Goal: Transaction & Acquisition: Purchase product/service

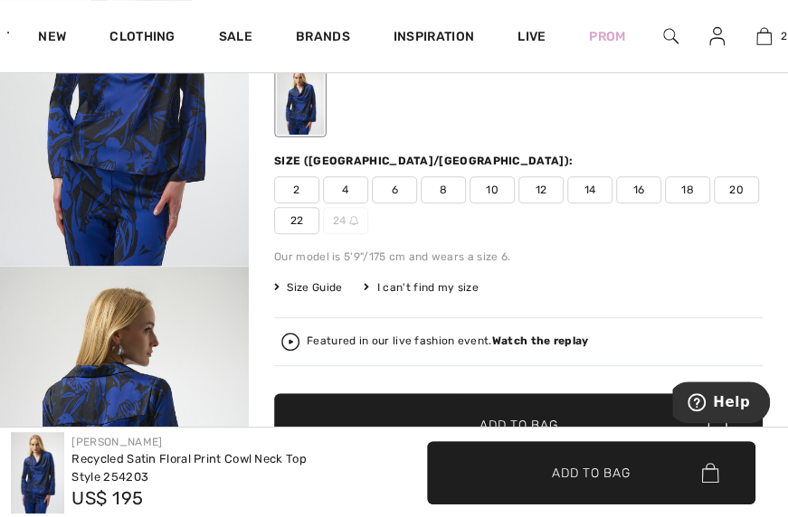
scroll to position [254, 0]
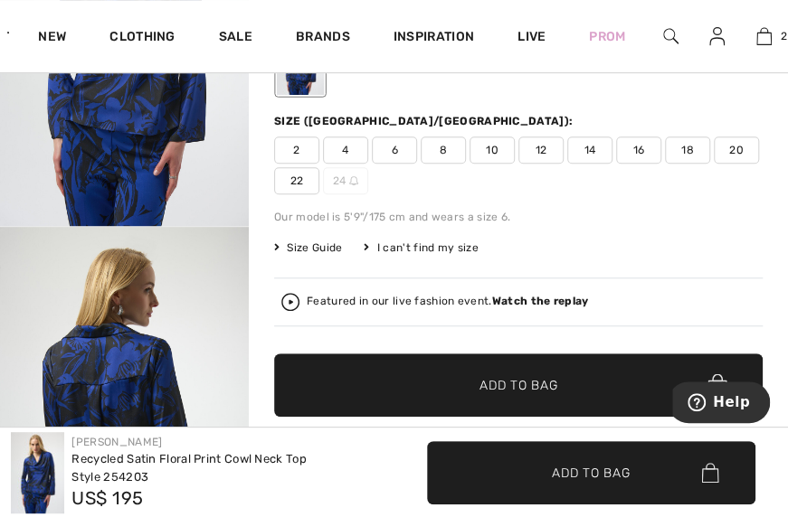
click at [429, 147] on span "8" at bounding box center [443, 150] width 45 height 27
click at [563, 387] on span "✔ Added to Bag Add to Bag" at bounding box center [518, 385] width 488 height 63
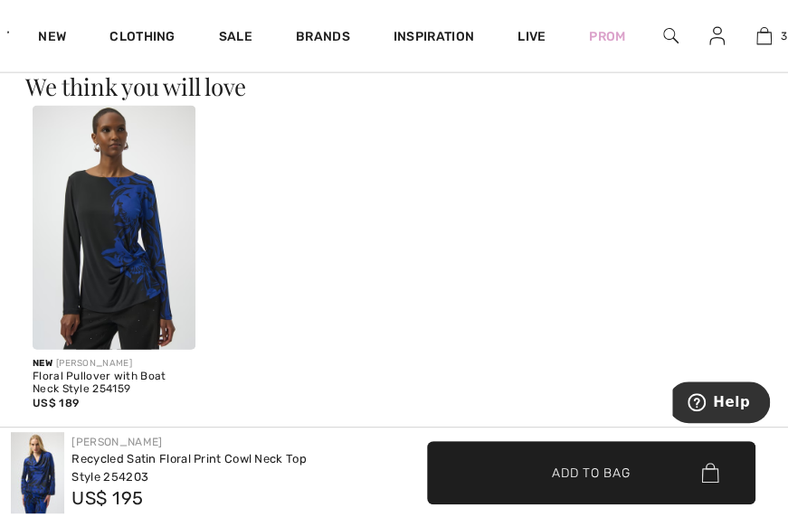
scroll to position [1458, 0]
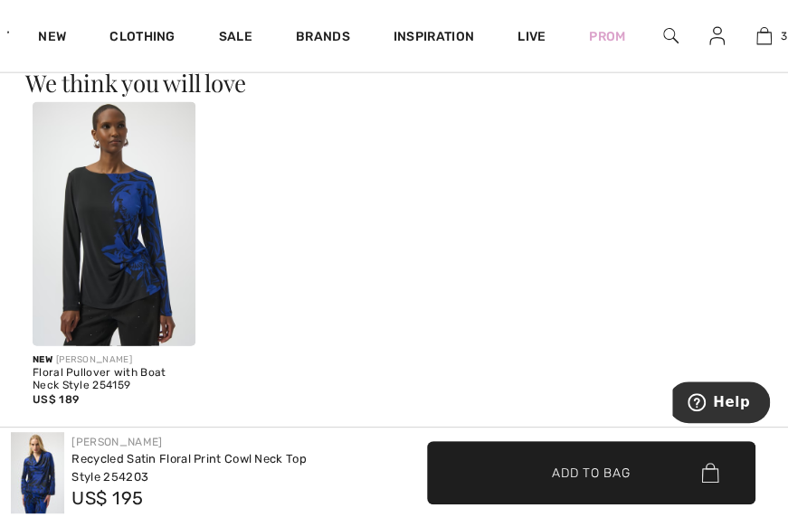
click at [128, 209] on img at bounding box center [114, 224] width 163 height 244
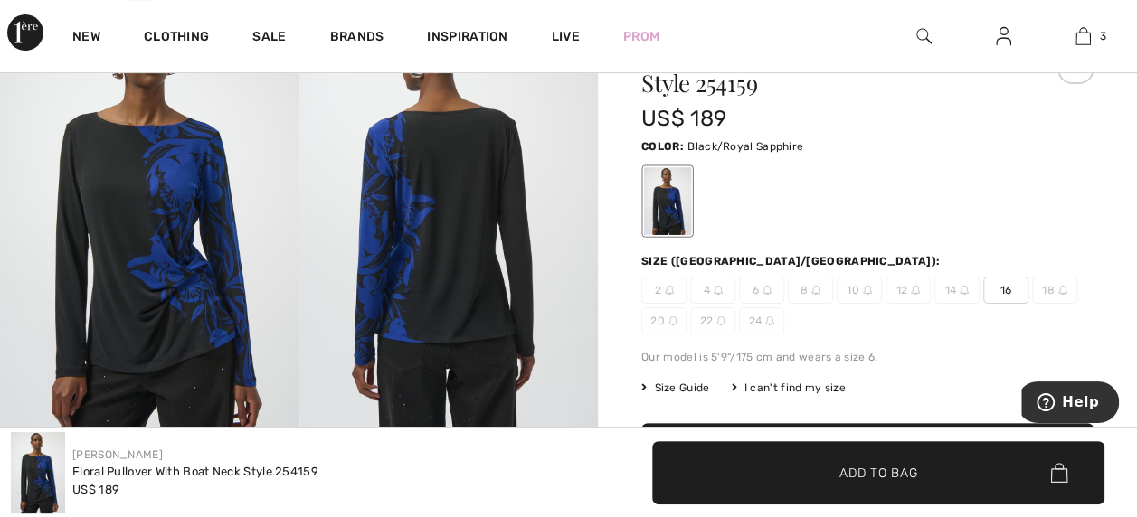
scroll to position [109, 0]
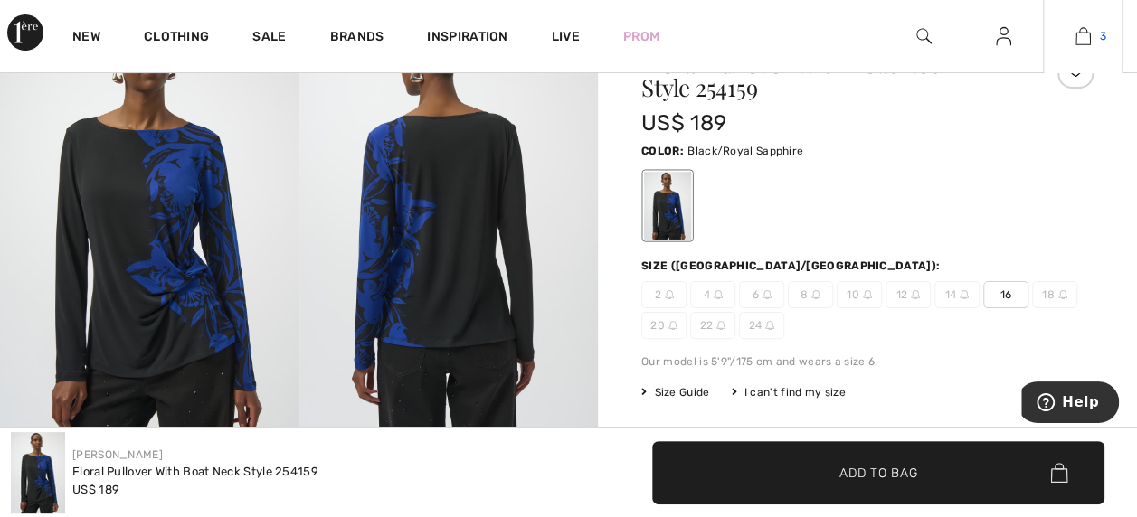
click at [787, 33] on img at bounding box center [1082, 36] width 15 height 22
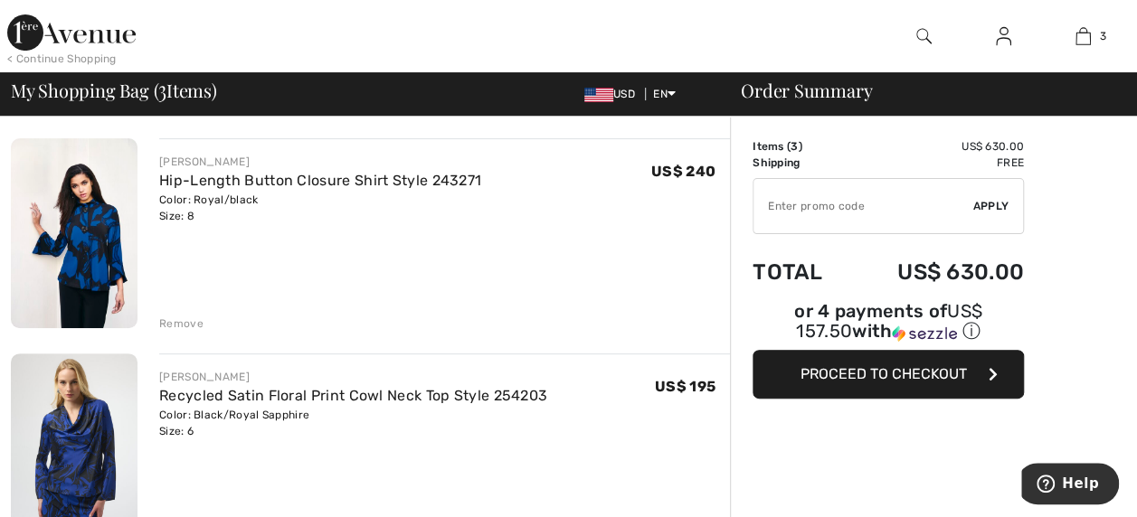
scroll to position [120, 0]
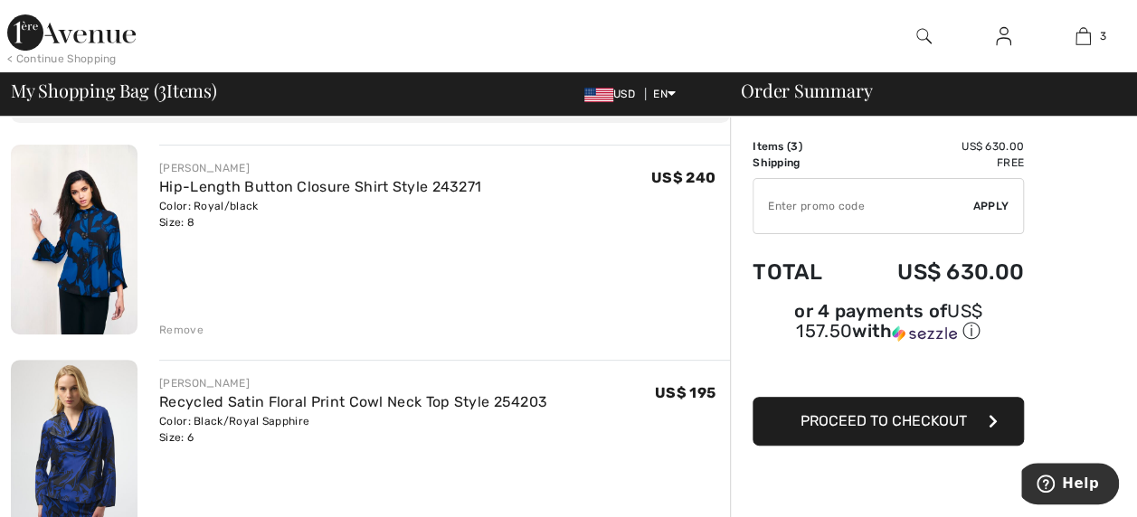
click at [185, 316] on div "FRANK LYMAN Hip-Length Button Closure Shirt Style 243271 Color: Royal/black Siz…" at bounding box center [444, 242] width 571 height 194
click at [183, 334] on div "Remove" at bounding box center [181, 330] width 44 height 16
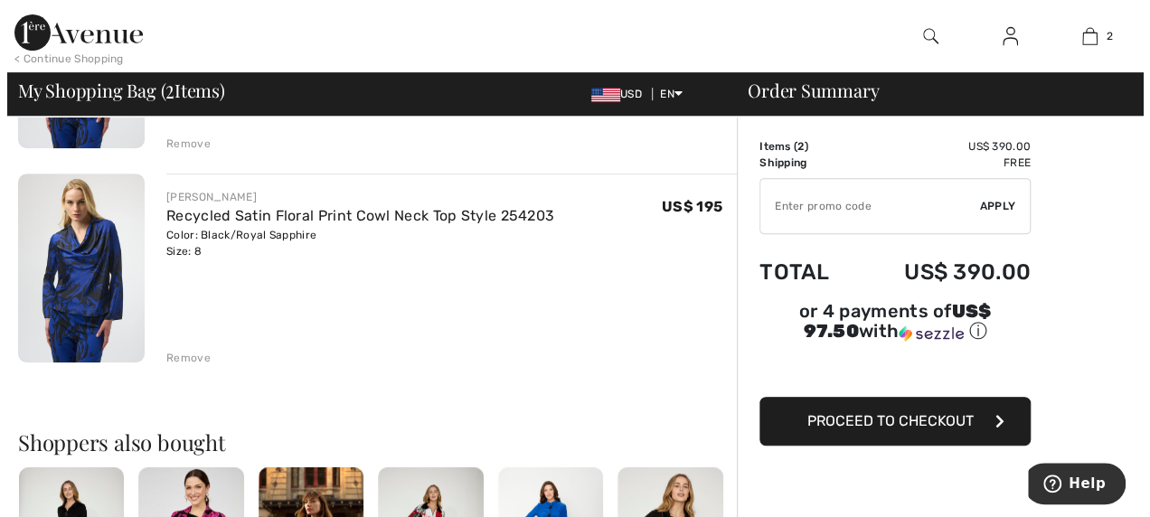
scroll to position [0, 0]
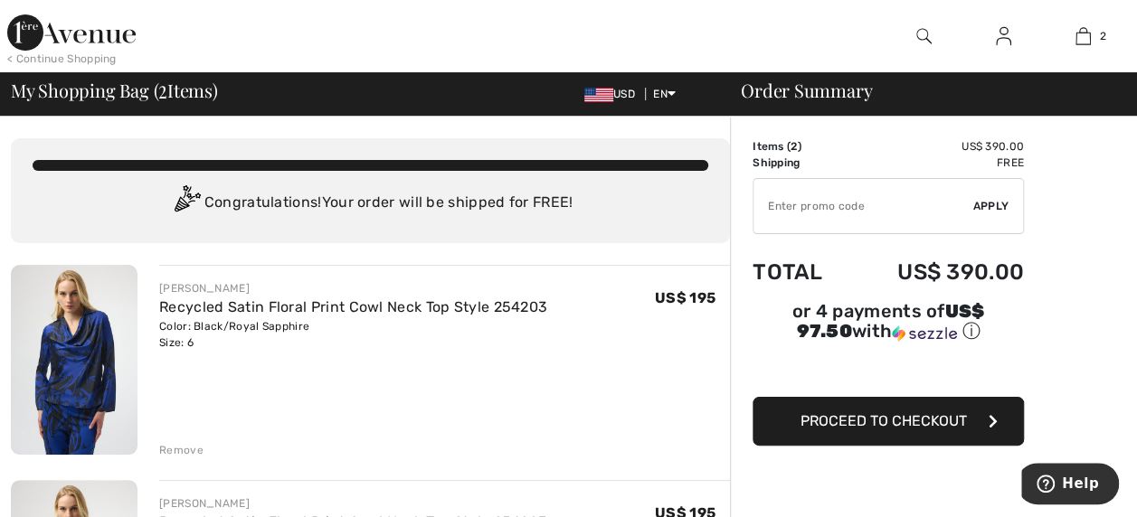
click at [909, 29] on div at bounding box center [924, 36] width 80 height 72
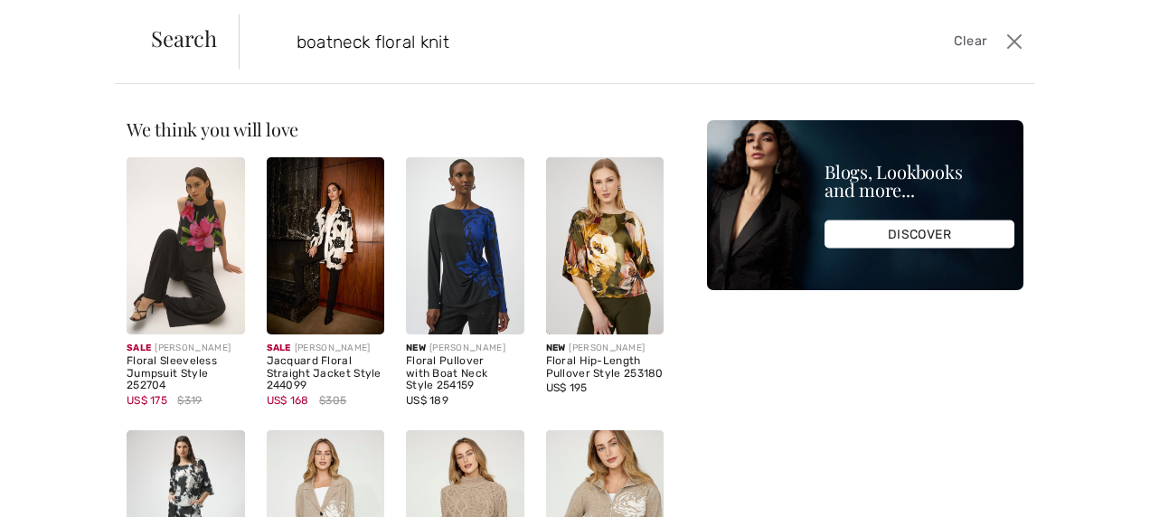
type input "boatneck floral knit"
click at [440, 253] on img at bounding box center [465, 245] width 118 height 177
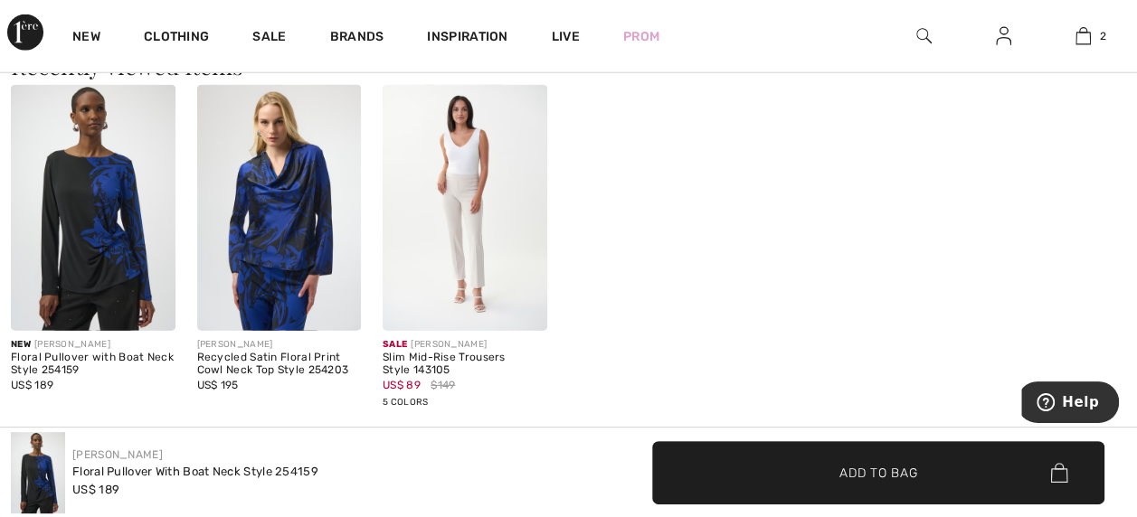
scroll to position [2368, 0]
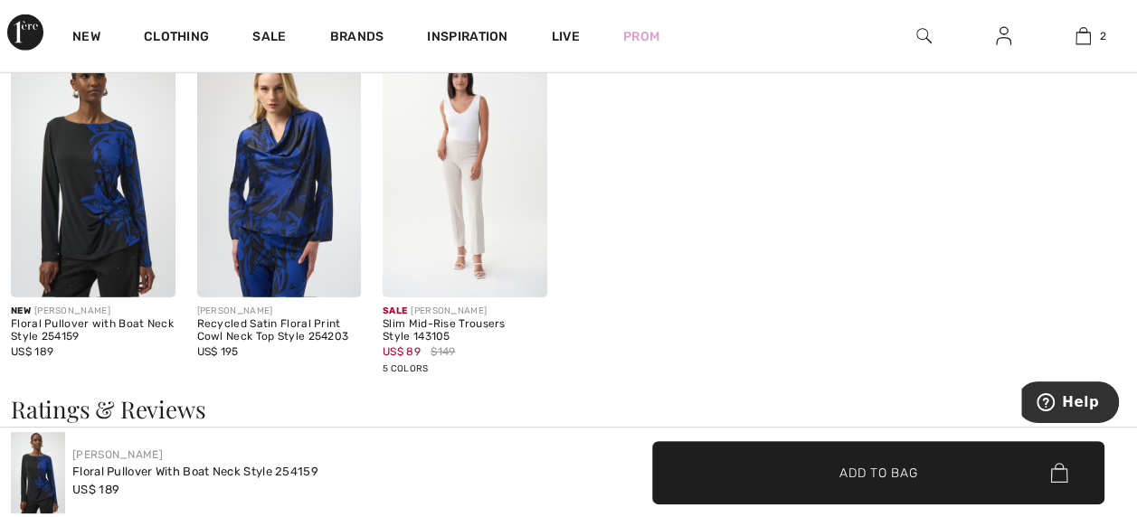
click at [286, 175] on img at bounding box center [279, 175] width 165 height 246
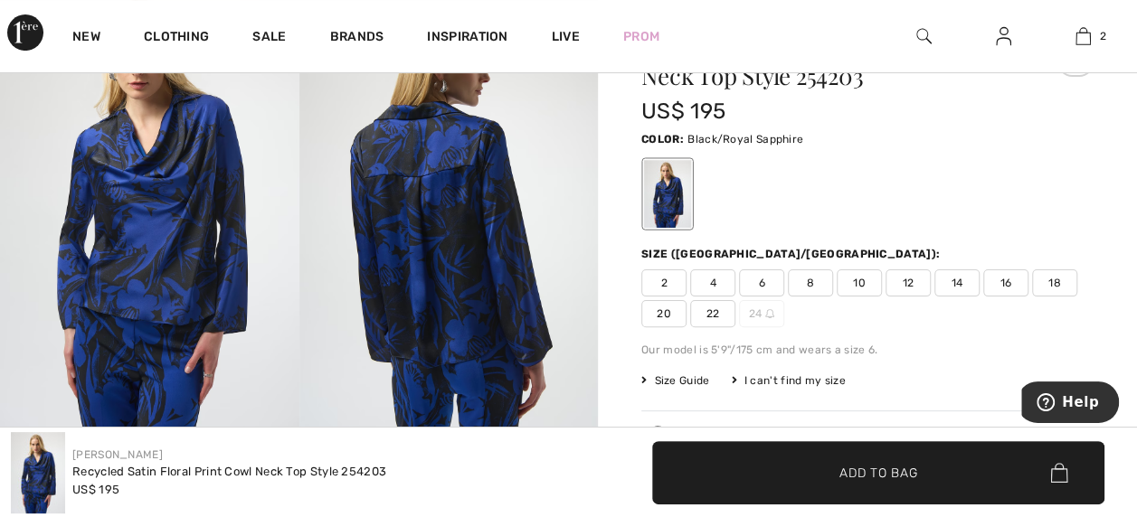
scroll to position [123, 0]
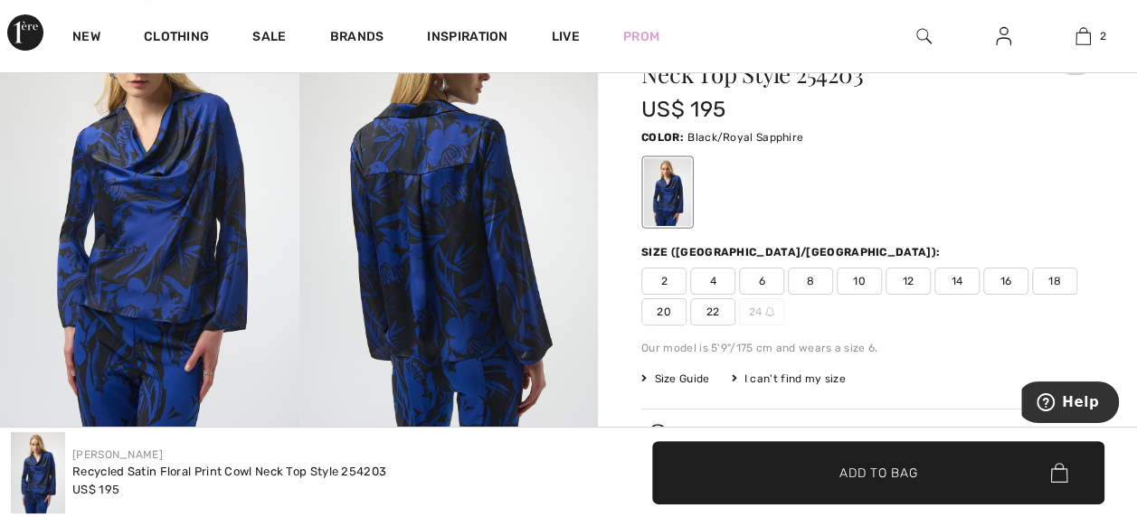
click at [753, 279] on span "6" at bounding box center [761, 281] width 45 height 27
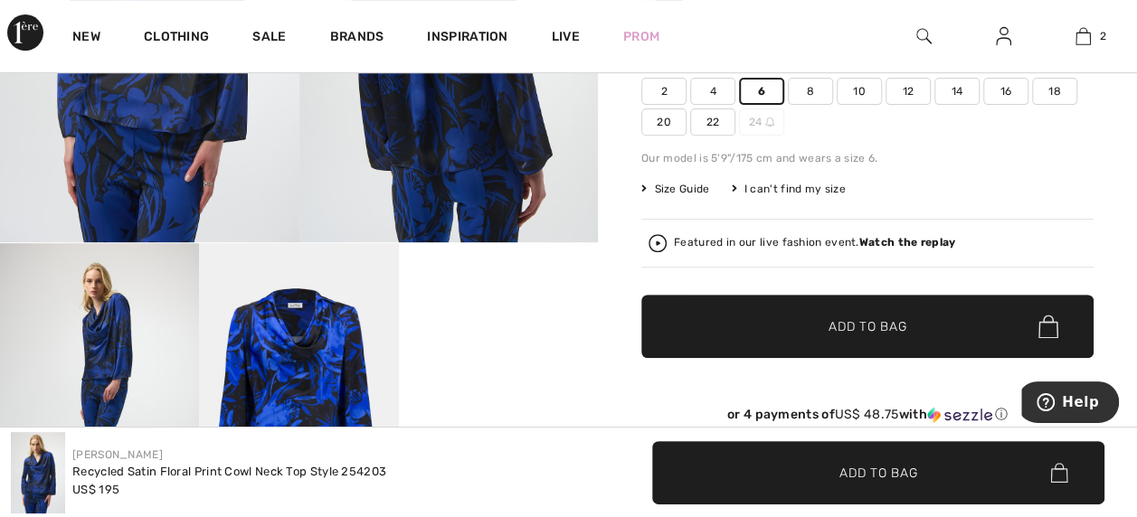
scroll to position [167, 0]
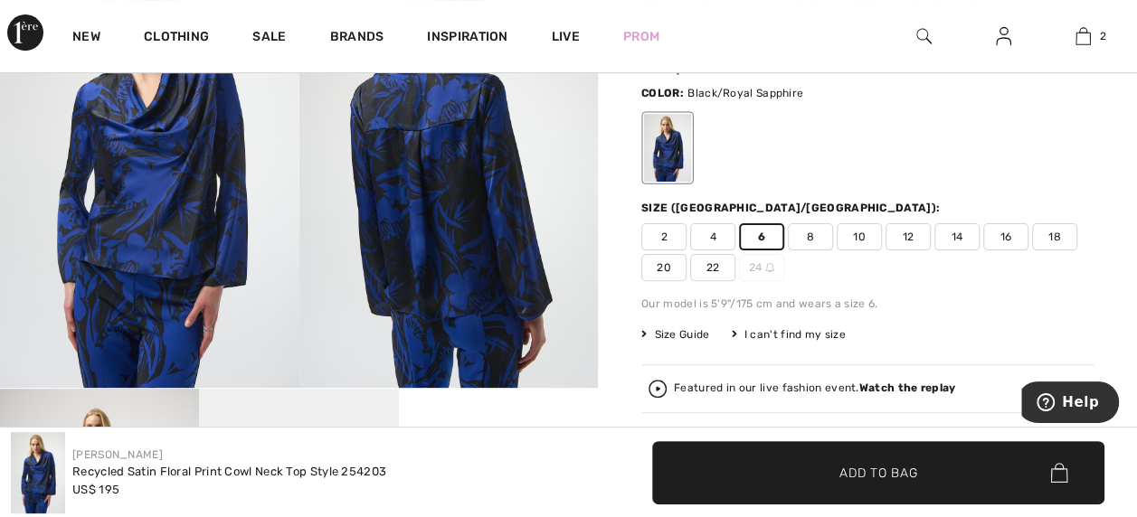
click at [804, 235] on span "8" at bounding box center [810, 236] width 45 height 27
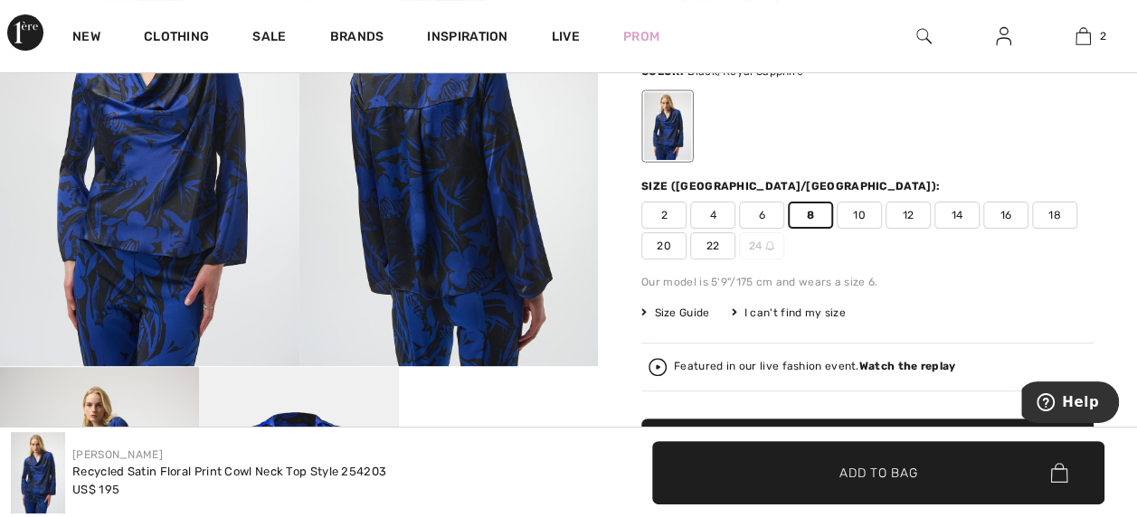
scroll to position [273, 0]
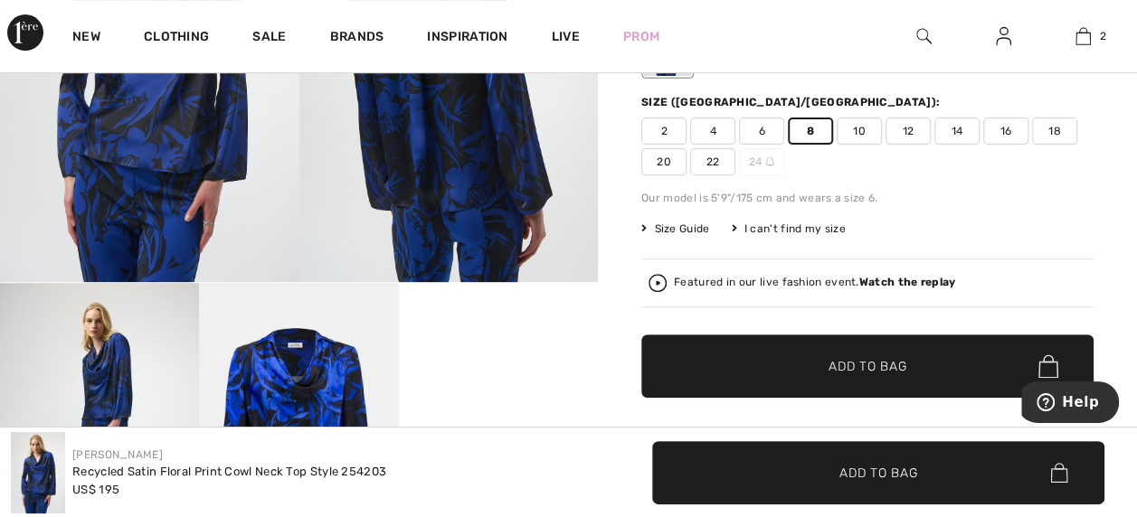
click at [892, 374] on span "✔ Added to Bag Add to Bag" at bounding box center [867, 366] width 452 height 63
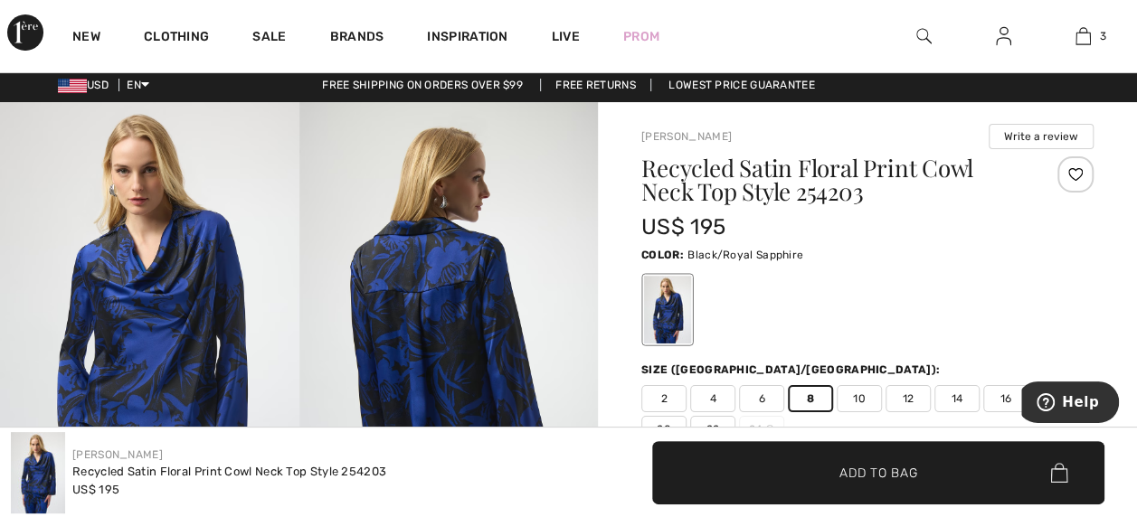
scroll to position [0, 0]
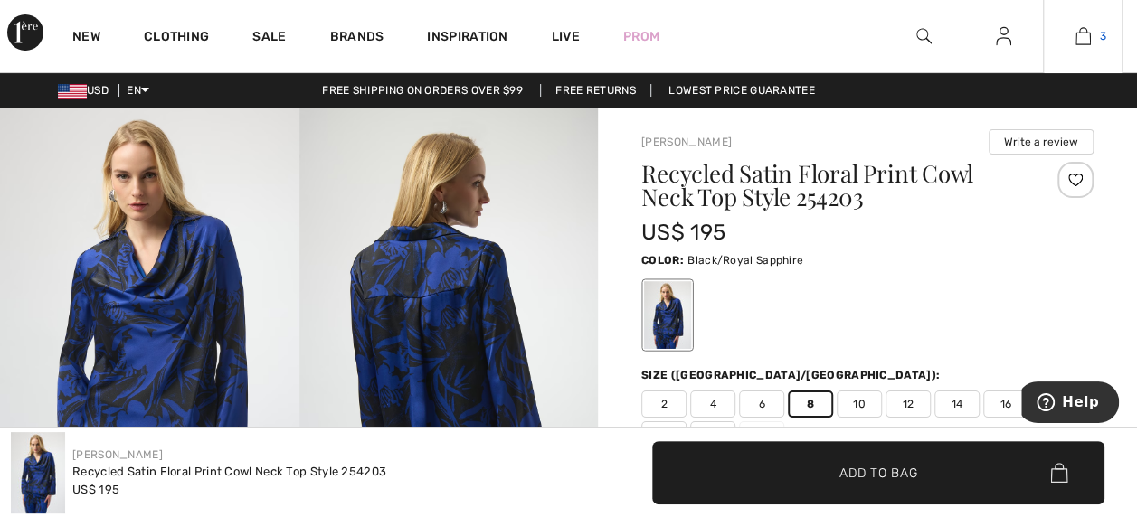
click at [1083, 36] on img at bounding box center [1082, 36] width 15 height 22
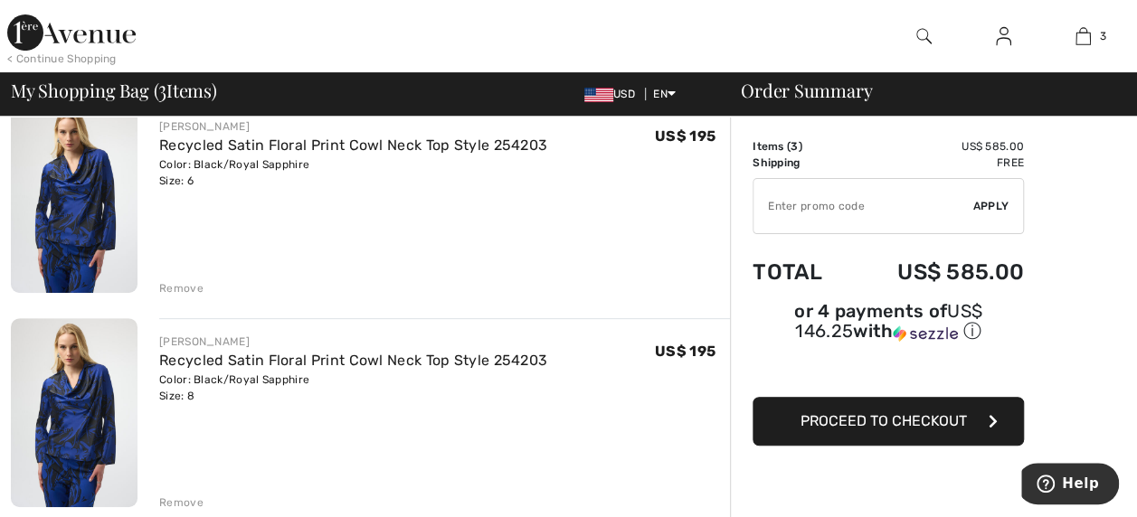
scroll to position [161, 0]
click at [194, 292] on div "Remove" at bounding box center [181, 289] width 44 height 16
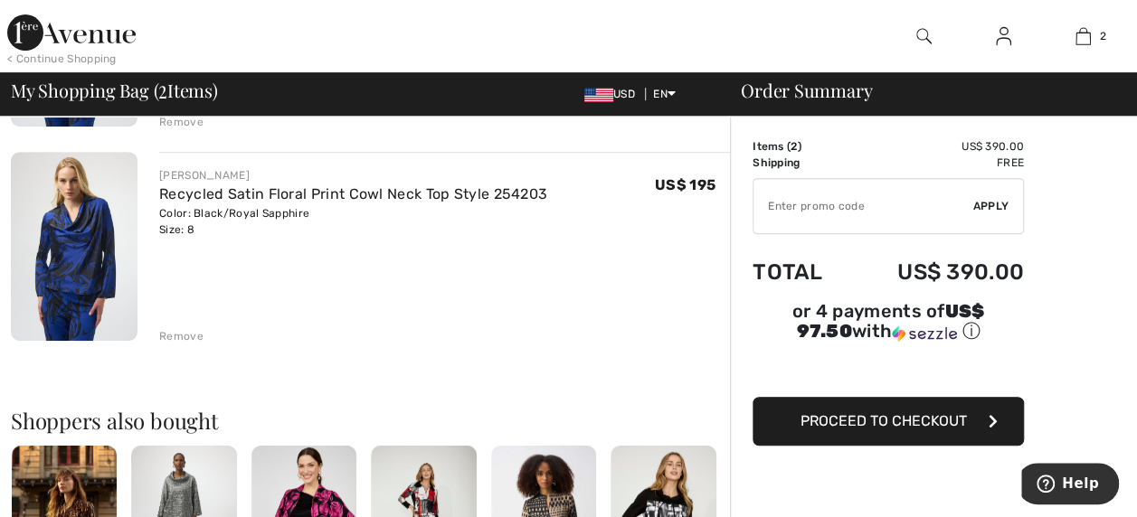
scroll to position [0, 0]
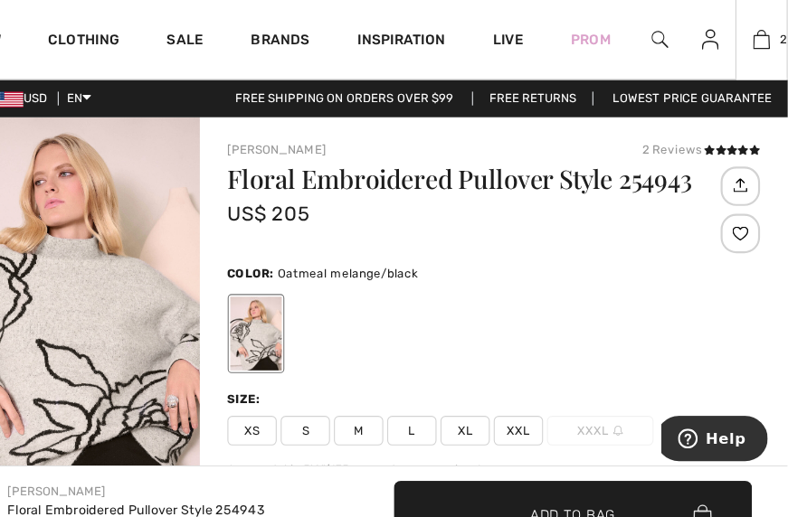
click at [771, 65] on div "2 Added to Bag Joseph Ribkoff Recycled Satin Floral Print Cowl Neck Top Style 2…" at bounding box center [764, 36] width 48 height 72
click at [783, 34] on span "2" at bounding box center [783, 36] width 6 height 16
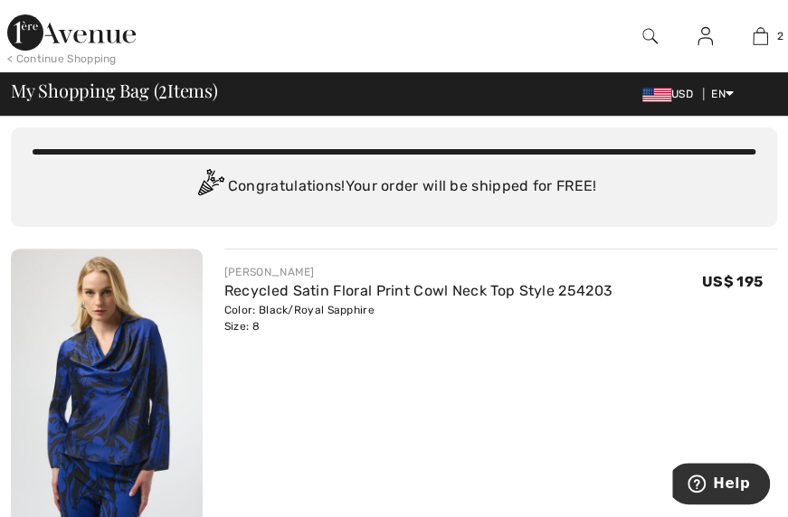
scroll to position [45, 0]
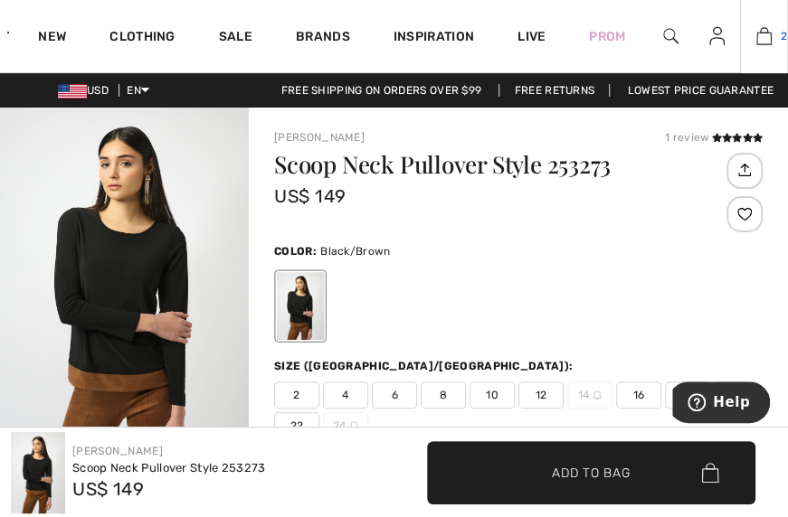
click at [772, 38] on link "2" at bounding box center [764, 36] width 46 height 22
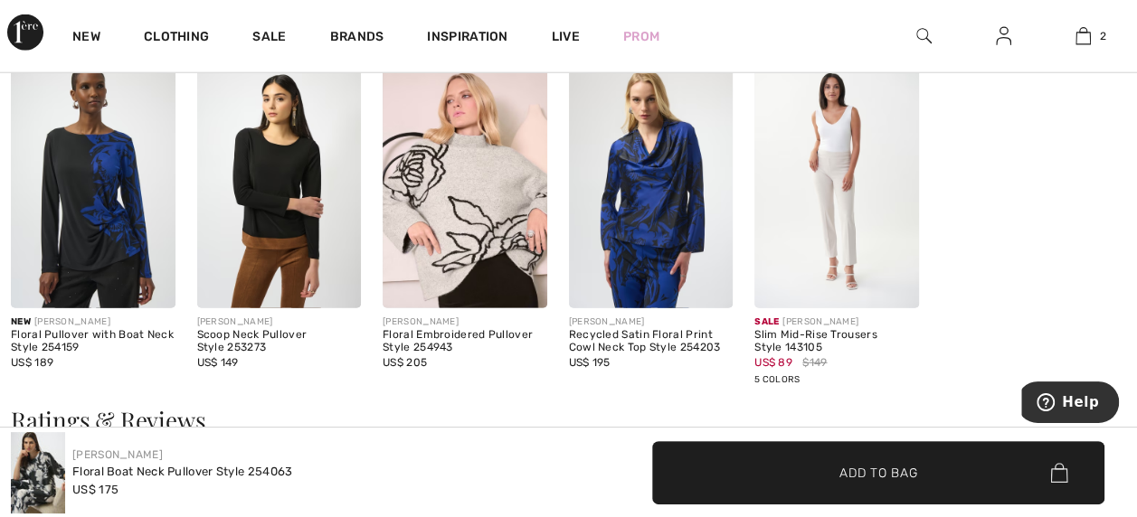
scroll to position [2403, 0]
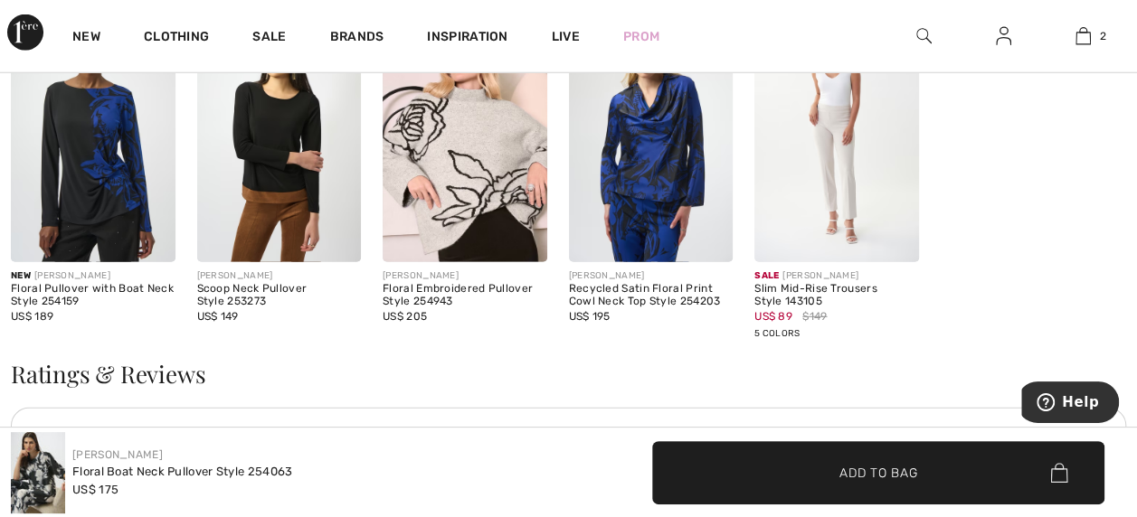
click at [118, 167] on img at bounding box center [93, 139] width 165 height 246
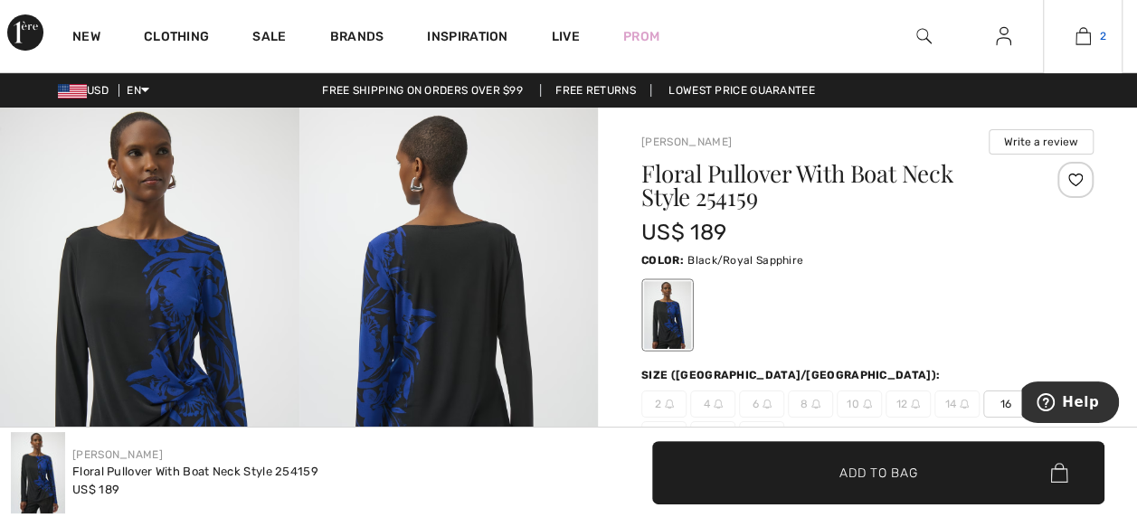
click at [1079, 27] on img at bounding box center [1082, 36] width 15 height 22
click at [1014, 214] on div "Floral Pullover With Boat Neck Style 254159" at bounding box center [829, 189] width 377 height 54
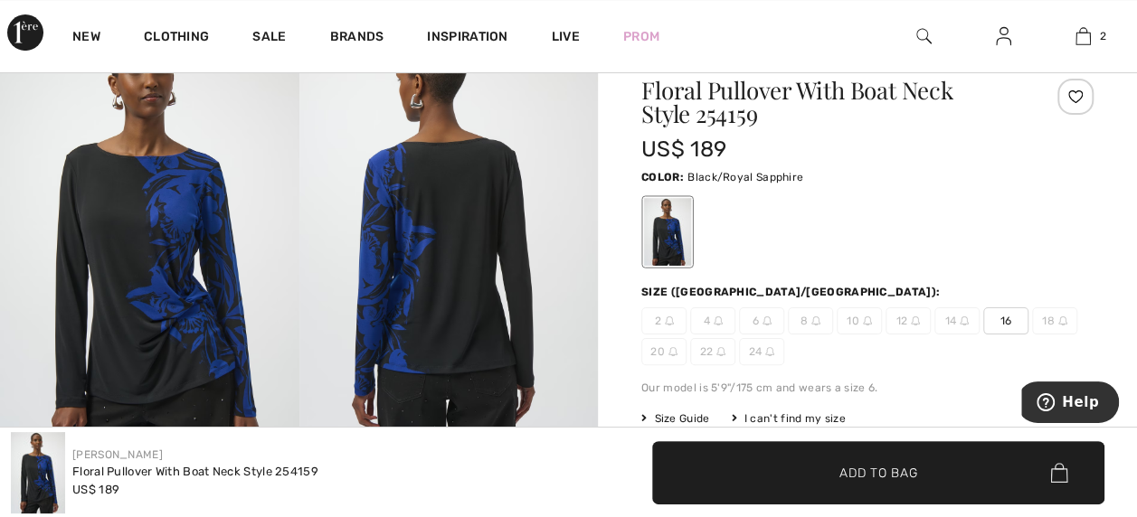
scroll to position [118, 0]
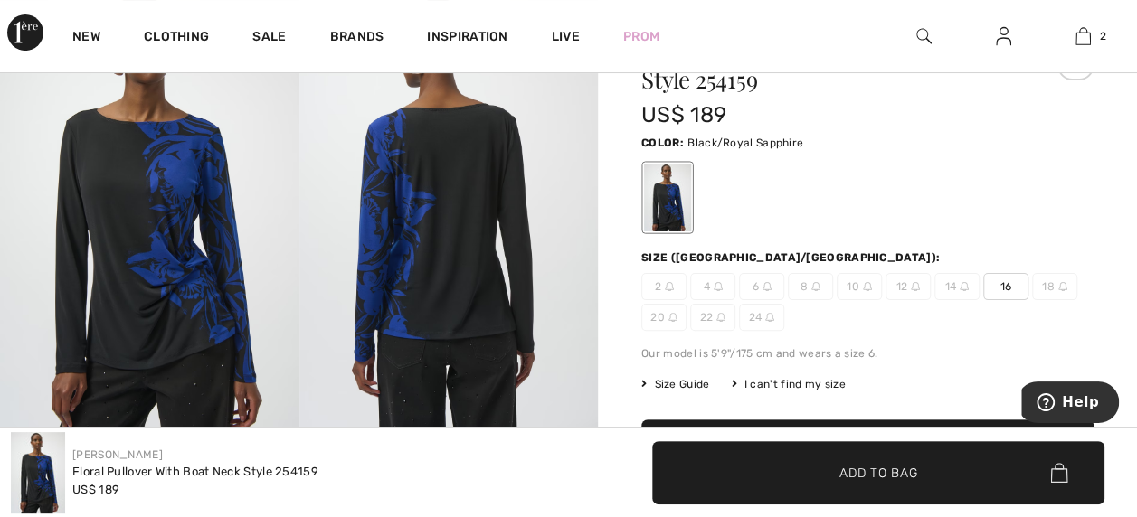
click at [1015, 285] on span "16" at bounding box center [1005, 286] width 45 height 27
click at [910, 465] on span "Add to Bag" at bounding box center [878, 472] width 78 height 19
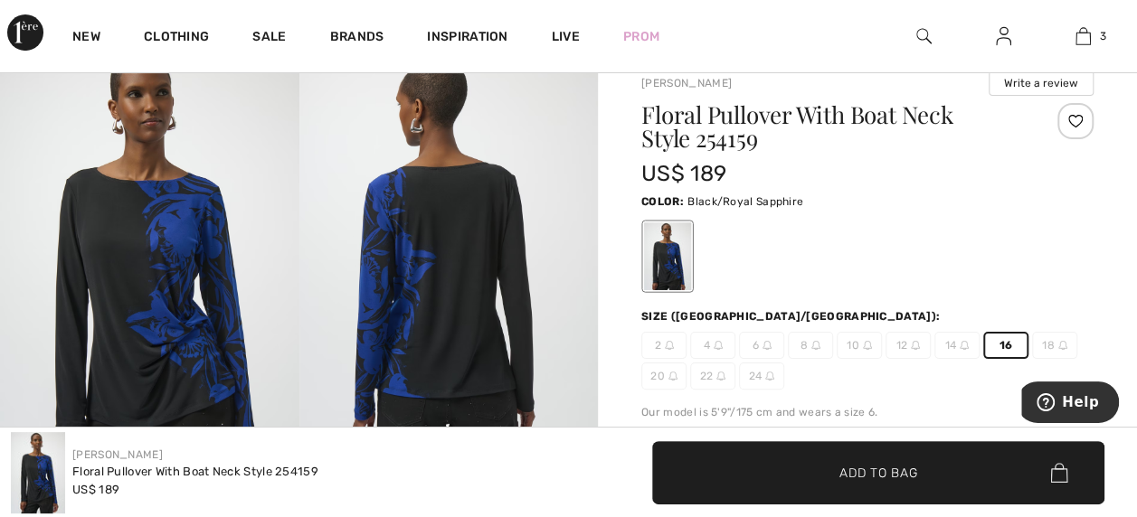
scroll to position [0, 0]
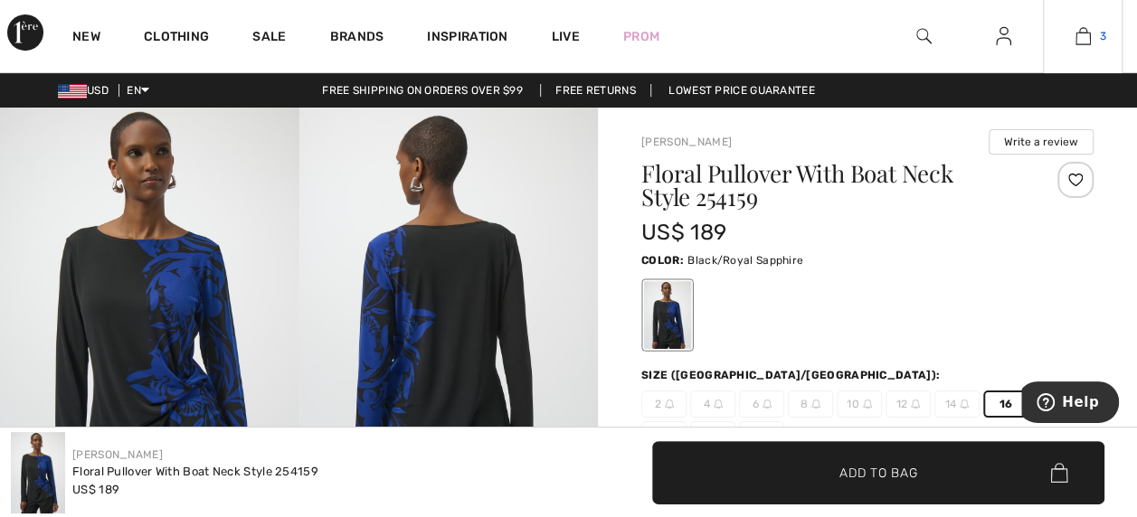
click at [1078, 28] on img at bounding box center [1082, 36] width 15 height 22
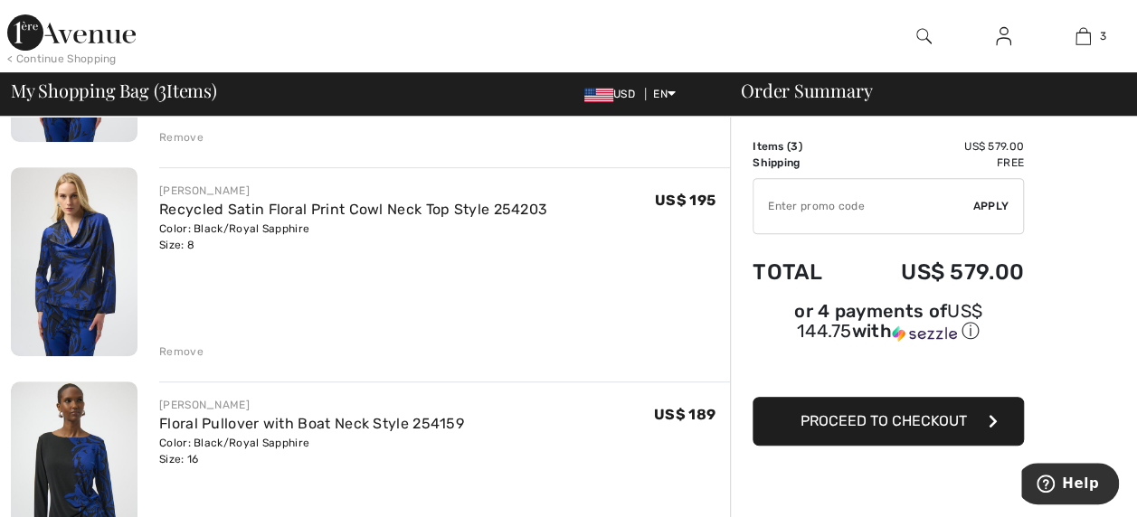
scroll to position [316, 0]
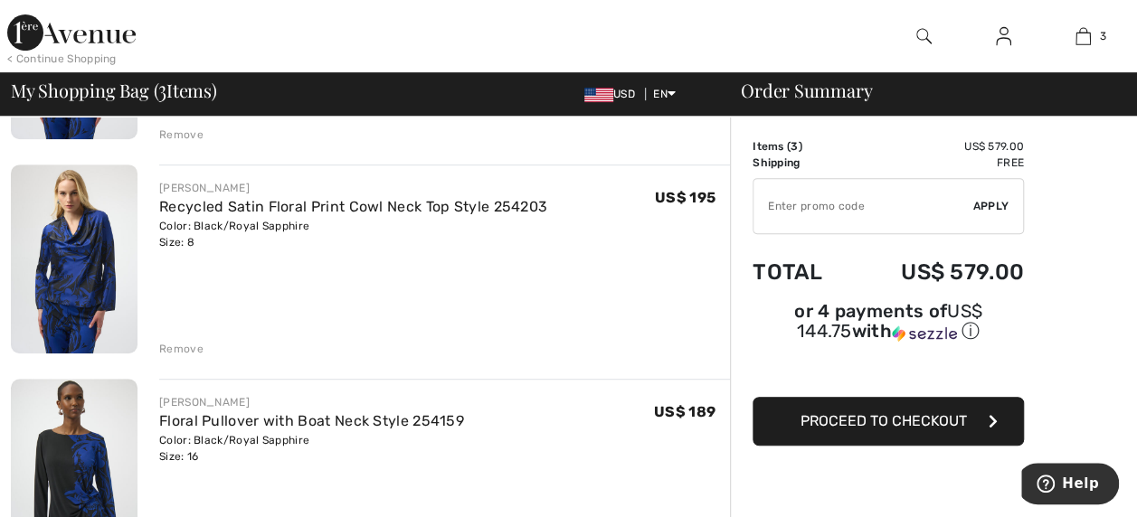
click at [190, 355] on div "Remove" at bounding box center [181, 349] width 44 height 16
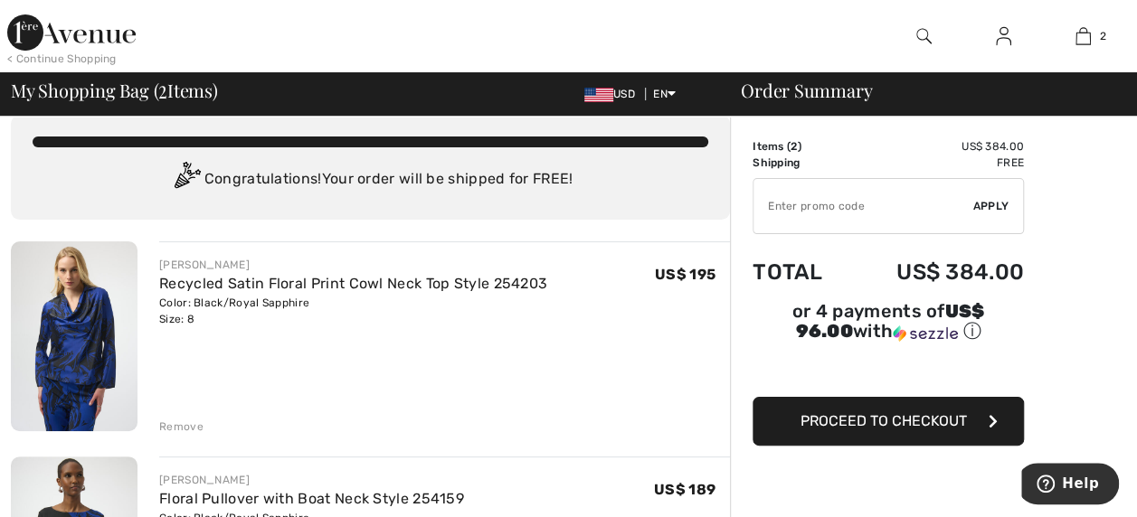
scroll to position [0, 0]
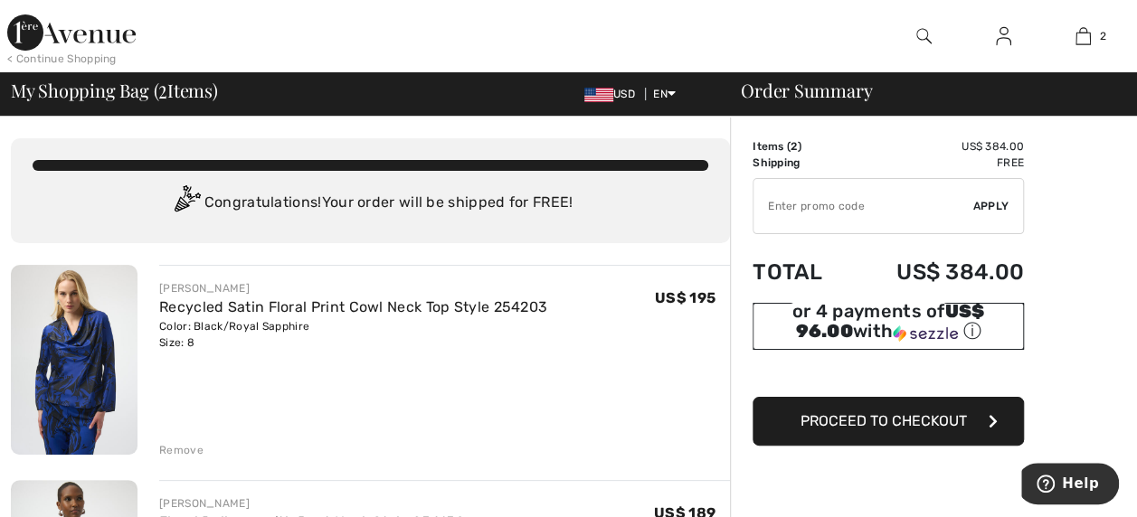
click at [958, 326] on img at bounding box center [925, 334] width 65 height 16
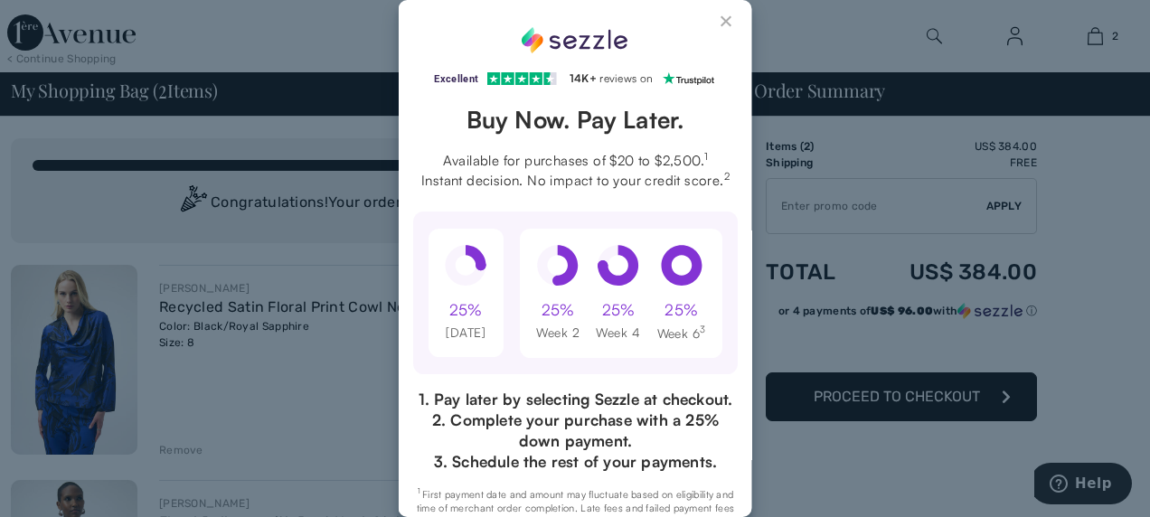
click at [716, 21] on button "Close Sezzle Modal" at bounding box center [727, 25] width 22 height 22
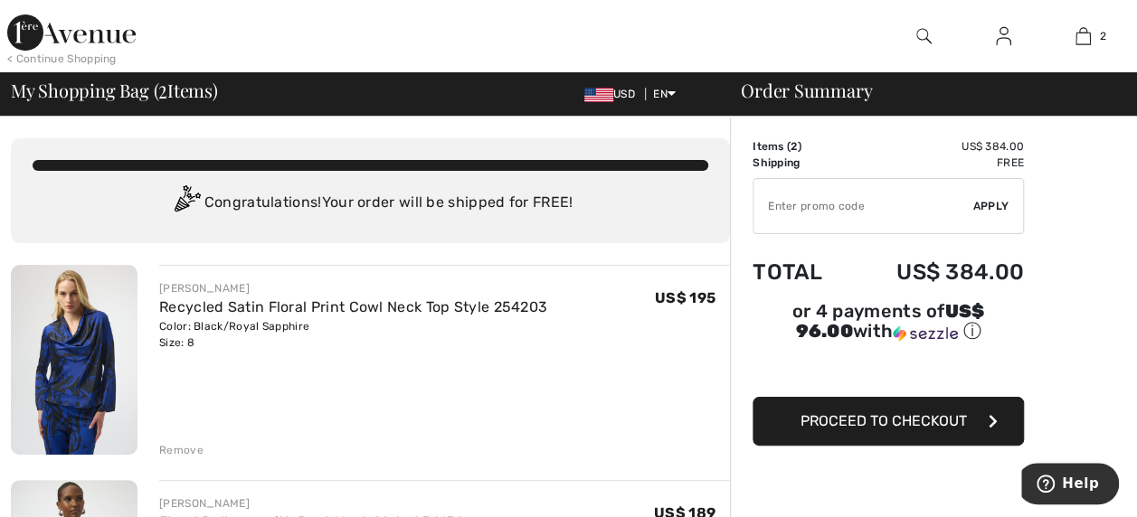
click at [960, 412] on span "Proceed to Checkout" at bounding box center [883, 420] width 166 height 17
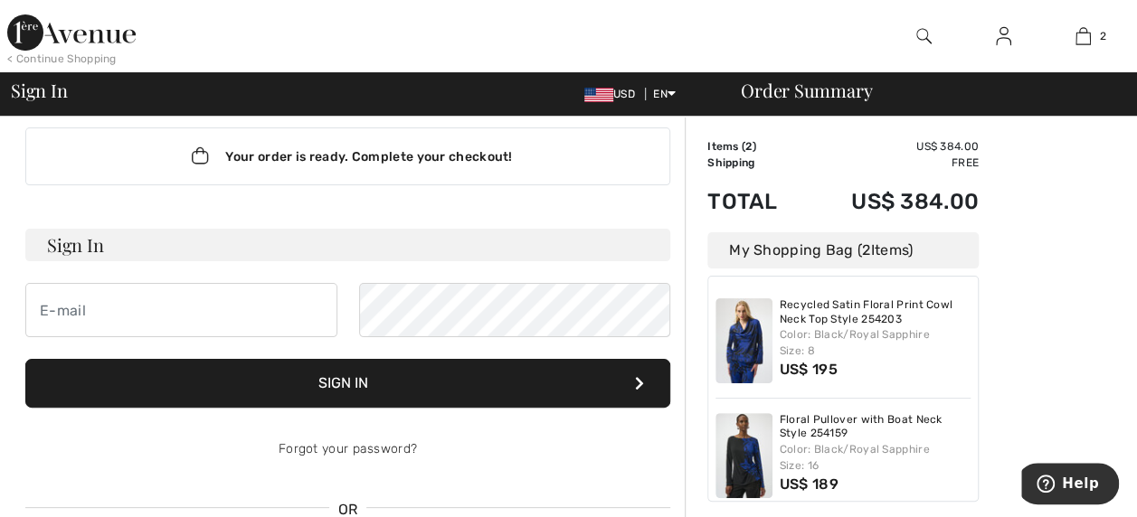
scroll to position [29, 0]
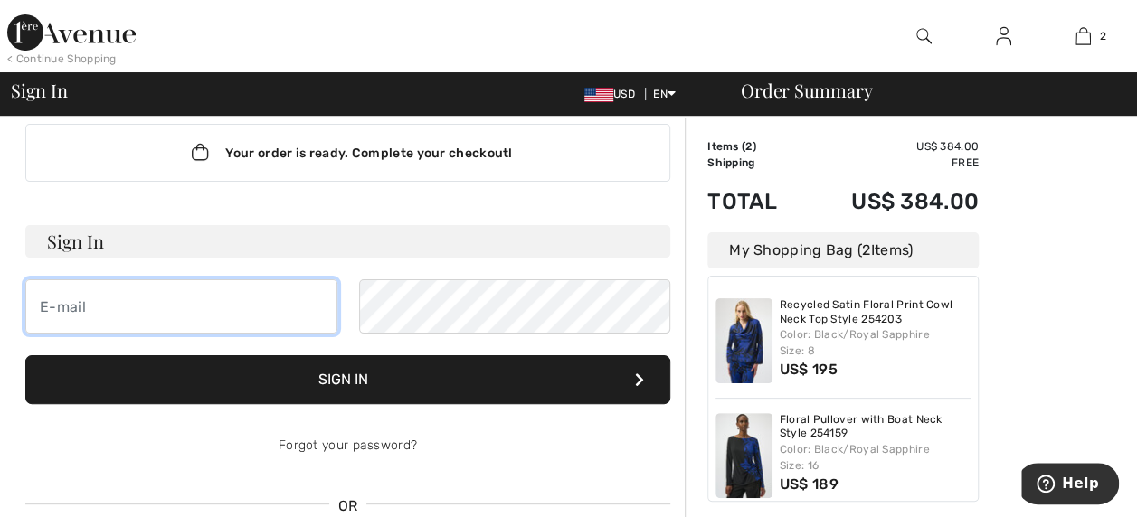
type input "[EMAIL_ADDRESS][DOMAIN_NAME]"
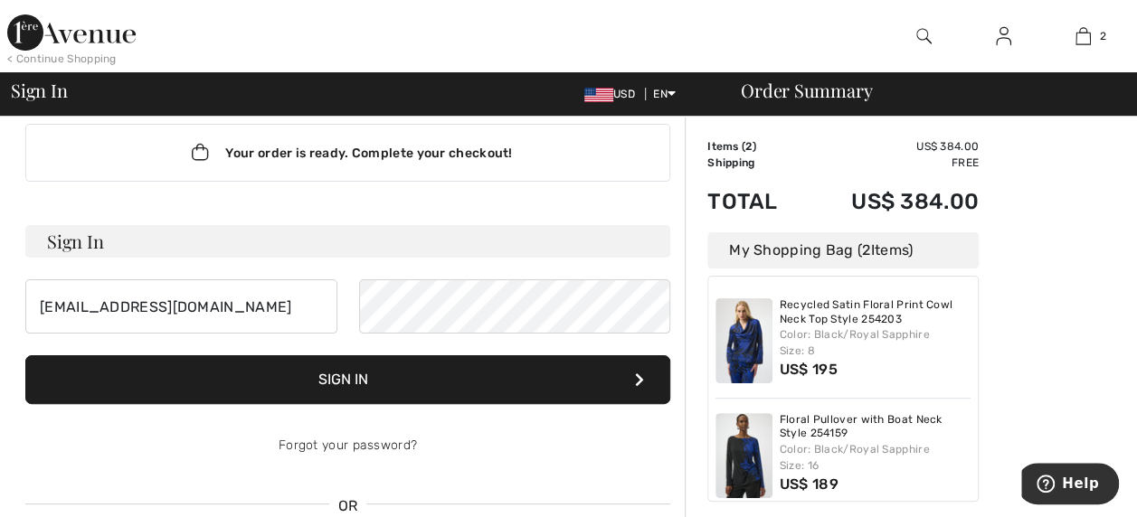
click at [498, 371] on button "Sign In" at bounding box center [347, 379] width 645 height 49
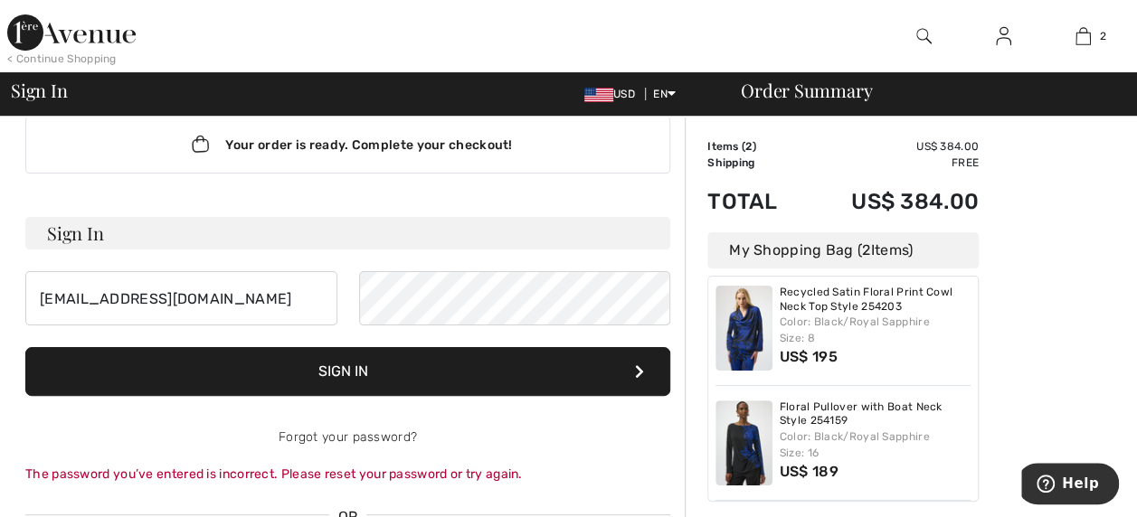
scroll to position [35, 0]
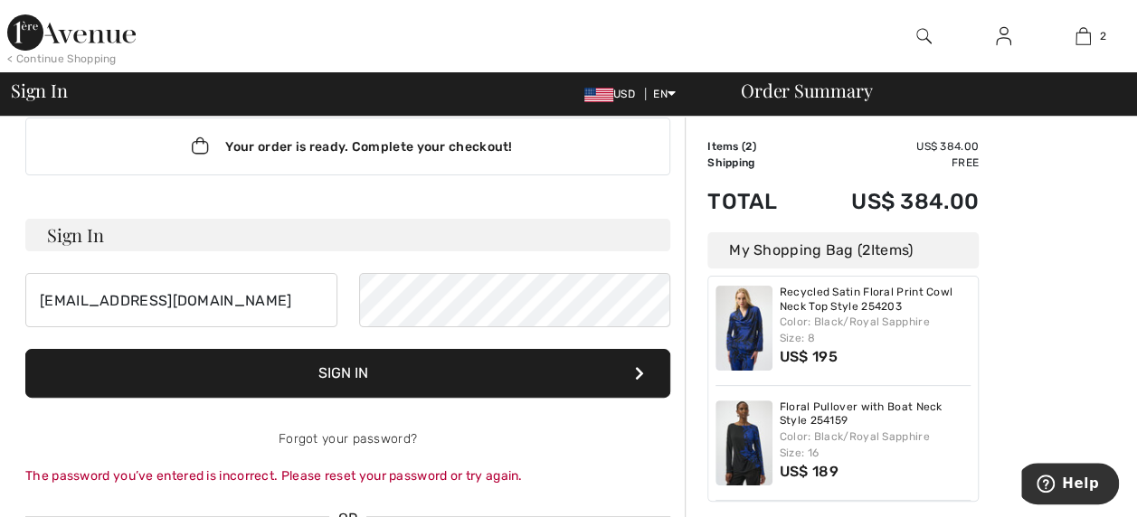
click at [483, 368] on button "Sign In" at bounding box center [347, 373] width 645 height 49
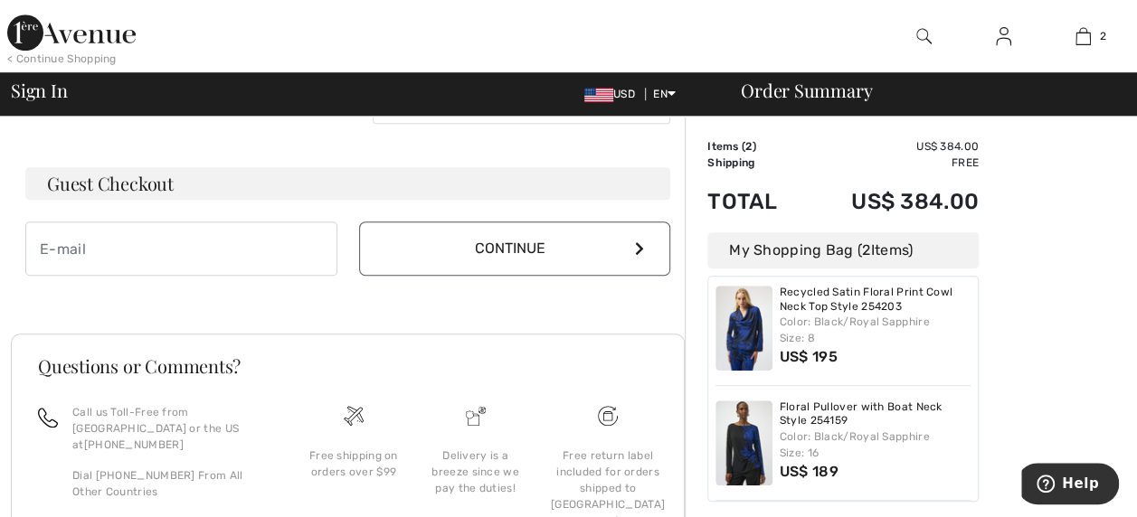
scroll to position [538, 0]
click at [175, 180] on h3 "Guest Checkout" at bounding box center [347, 182] width 645 height 33
click at [145, 192] on h3 "Guest Checkout" at bounding box center [347, 182] width 645 height 33
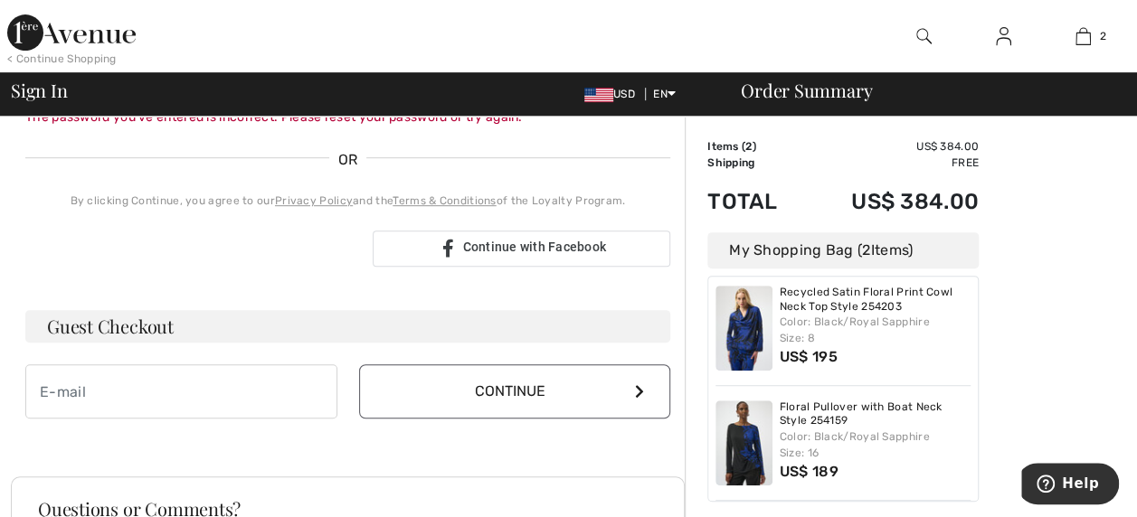
scroll to position [446, 0]
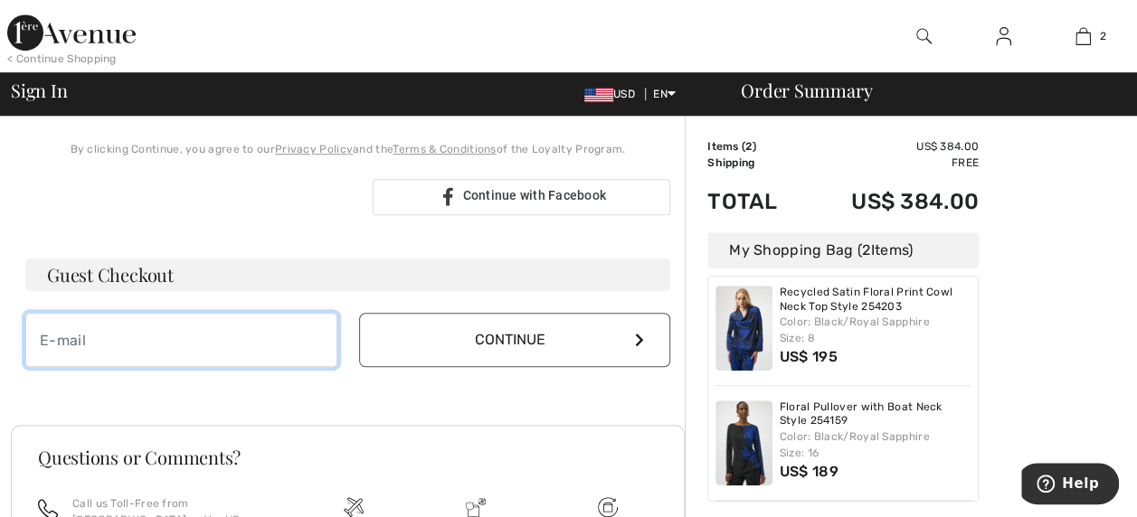
click at [156, 338] on input "email" at bounding box center [181, 340] width 312 height 54
type input "drphyllissimppson@yahoo.com"
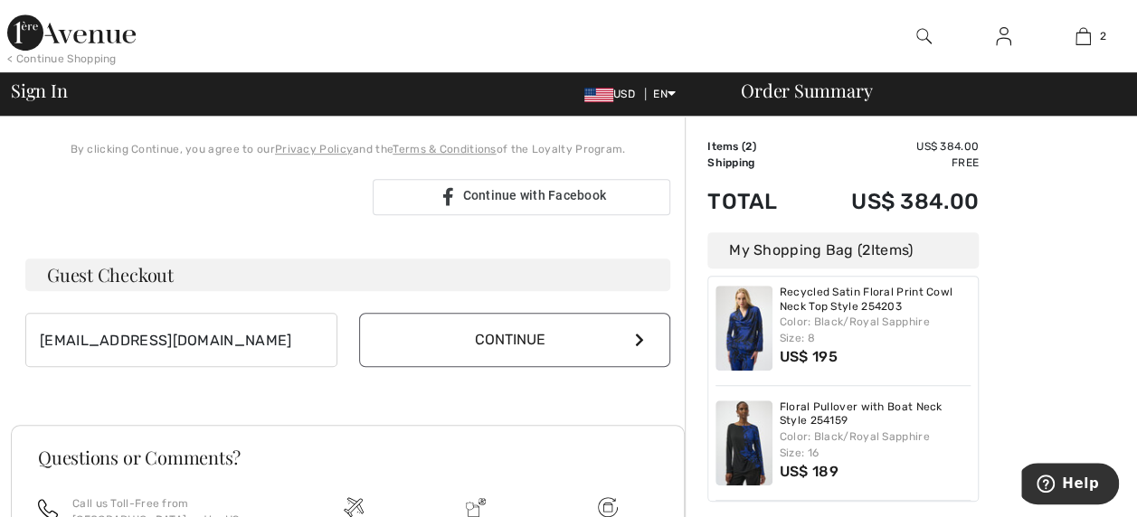
click at [624, 345] on button "Continue" at bounding box center [515, 340] width 312 height 54
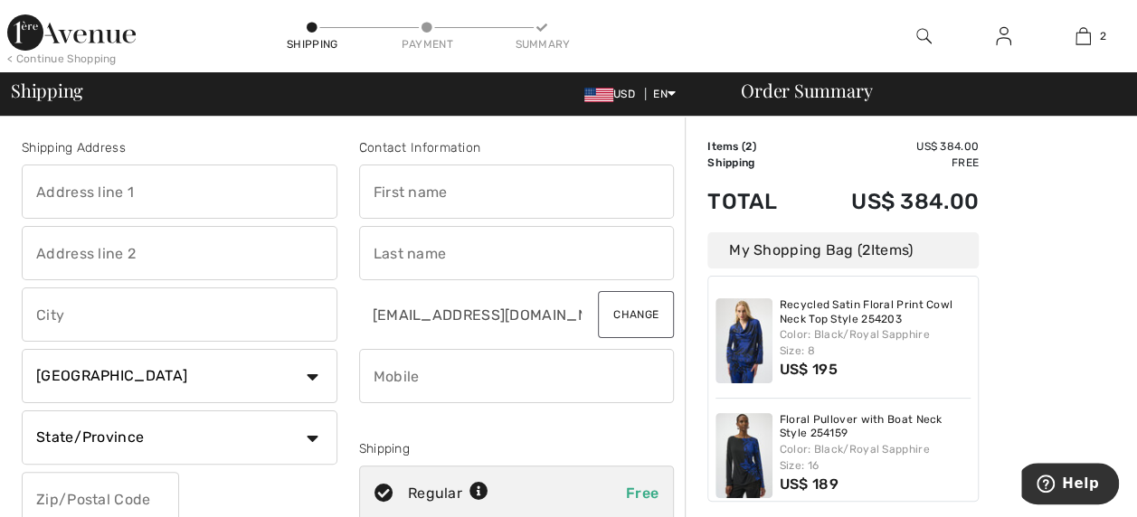
click at [650, 311] on button "Change" at bounding box center [636, 314] width 76 height 47
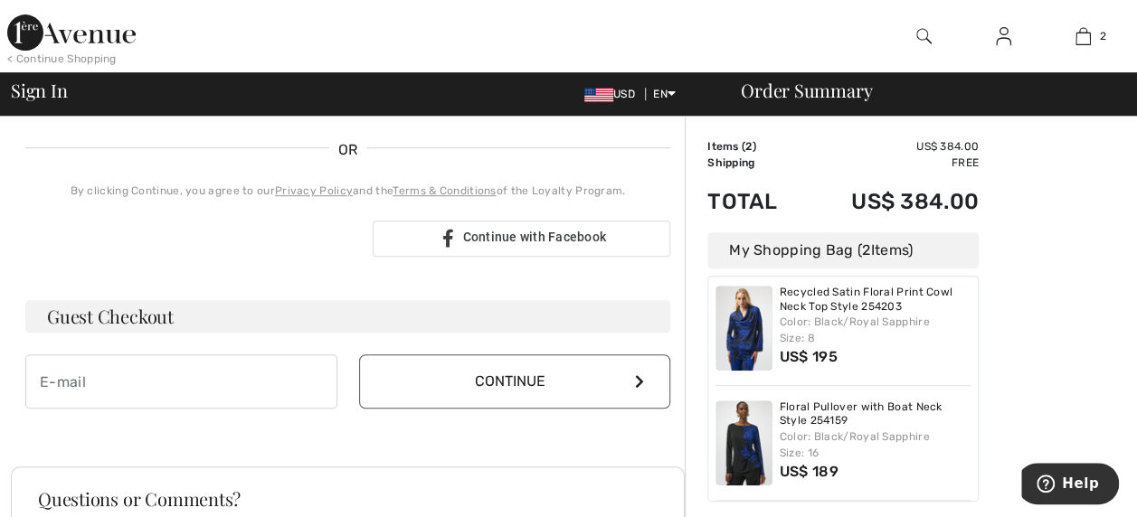
scroll to position [393, 0]
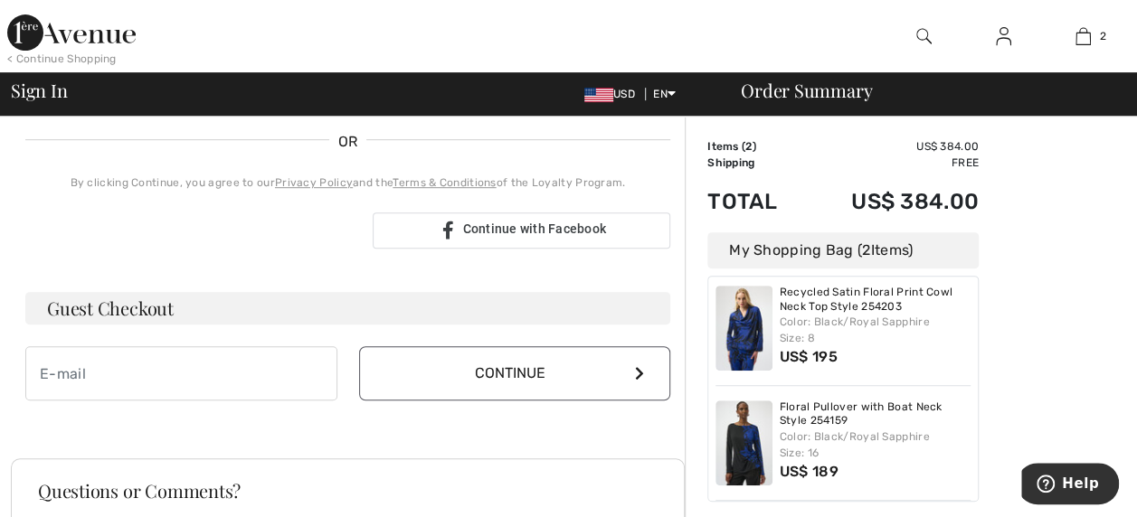
type input "drphyllissimpson@yahoo.com"
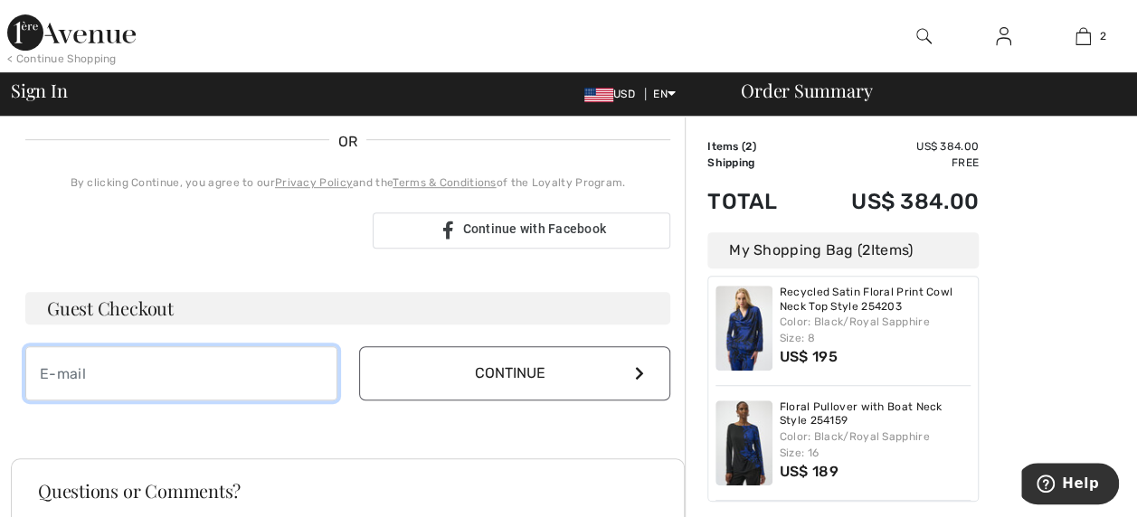
click at [151, 379] on input "email" at bounding box center [181, 373] width 312 height 54
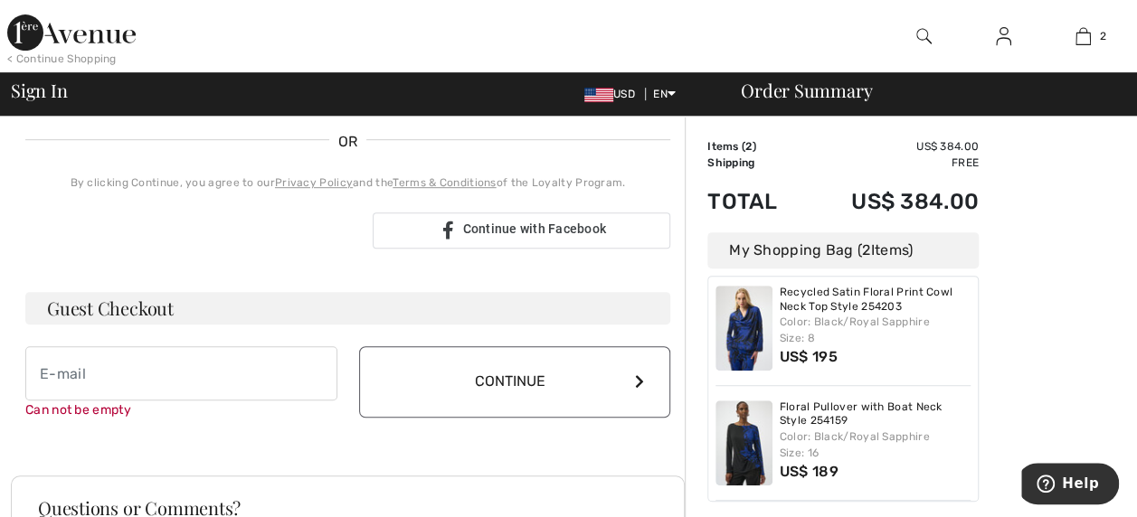
click at [556, 266] on div "Your order is ready. Complete your checkout! Sign In drphyllissimpson@yahoo.com…" at bounding box center [348, 88] width 674 height 731
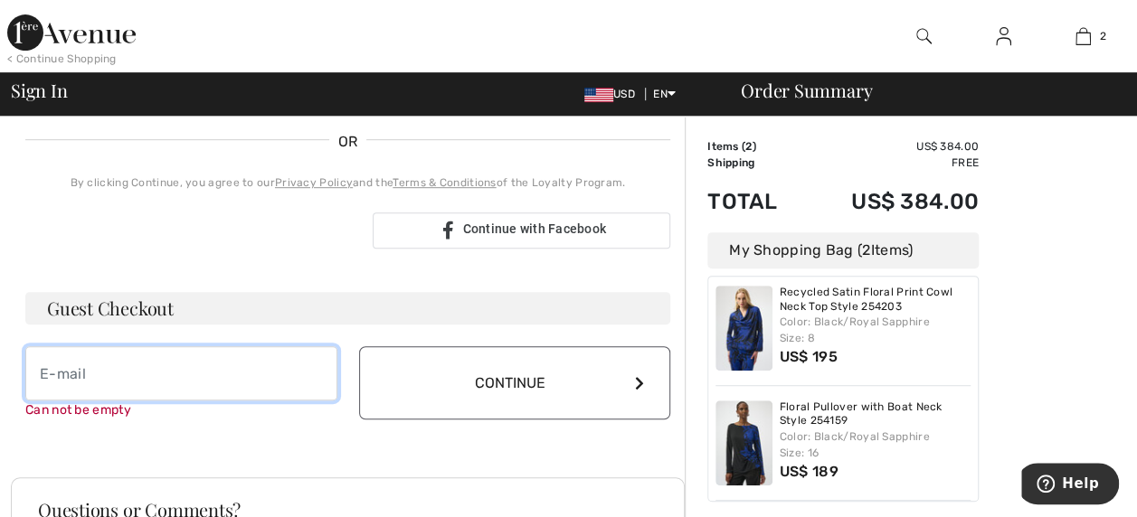
click at [119, 369] on input "email" at bounding box center [181, 373] width 312 height 54
type input "drphyllissimpson@yahooo.com"
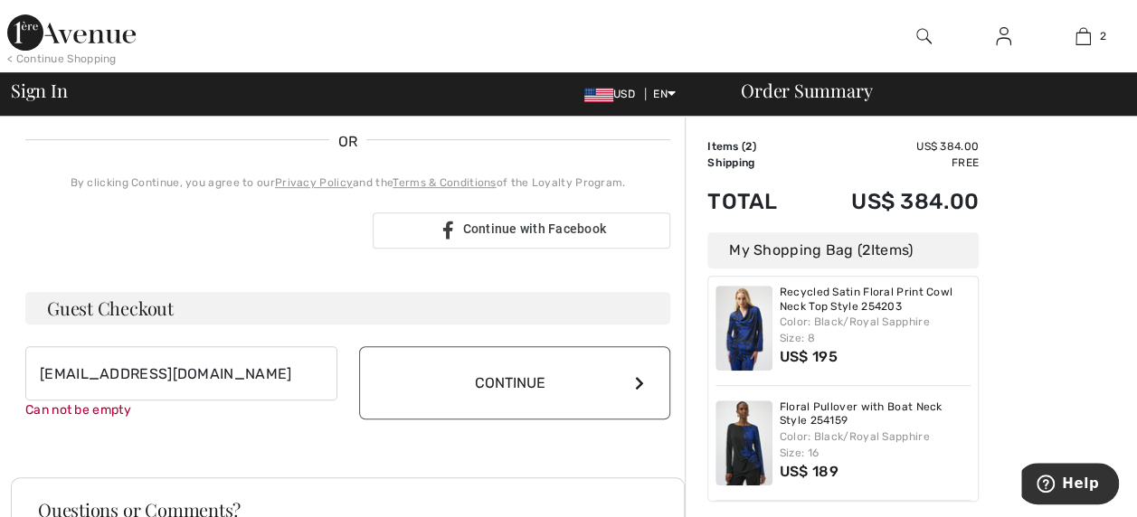
click at [614, 384] on button "Continue" at bounding box center [515, 382] width 312 height 73
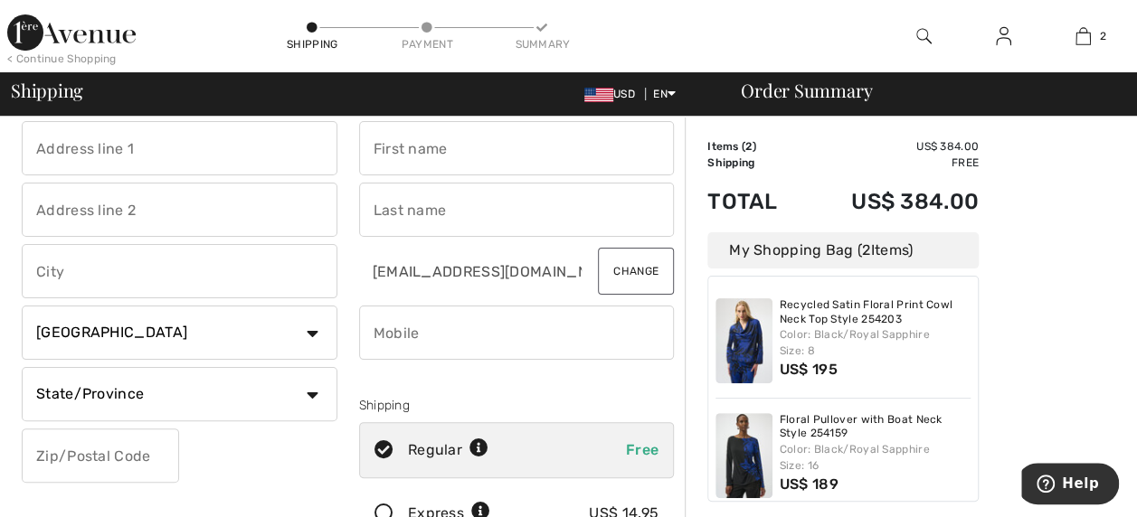
scroll to position [73, 0]
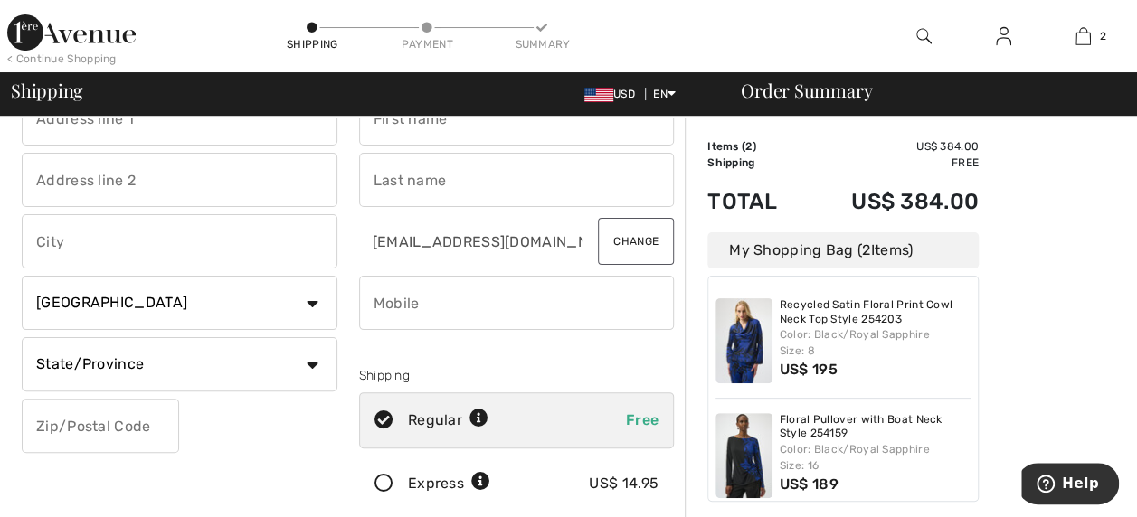
click at [307, 362] on select "State/Province [GEOGRAPHIC_DATA] [GEOGRAPHIC_DATA] [GEOGRAPHIC_DATA] [GEOGRAPHI…" at bounding box center [180, 364] width 316 height 54
select select "MB"
click at [22, 337] on select "State/Province Alberta British Columbia Manitoba New Brunswick Newfoundland and…" at bounding box center [180, 364] width 316 height 54
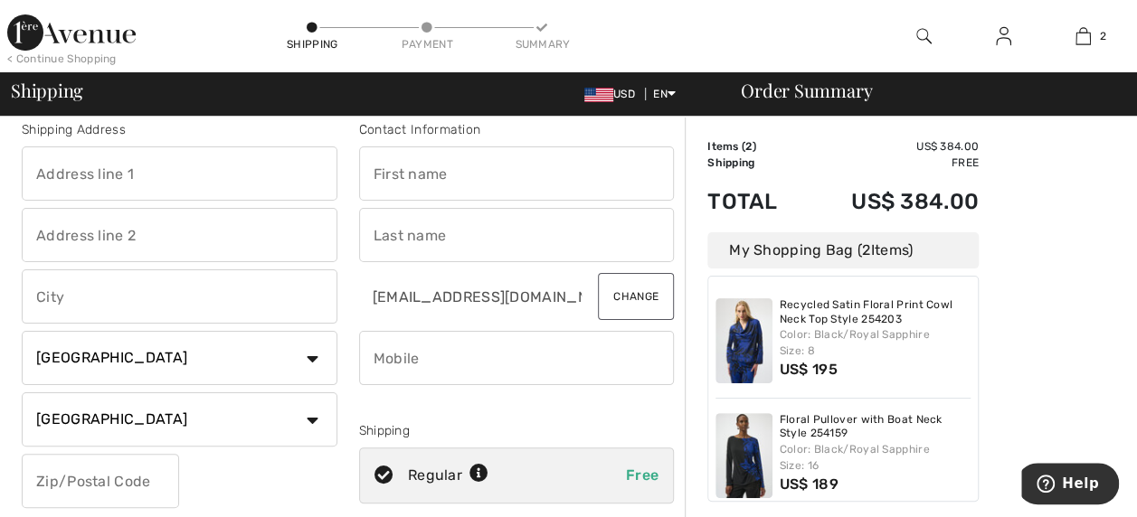
scroll to position [16, 0]
click at [298, 356] on select "Country Canada United States Afghanistan Aland Islands Albania Algeria American…" at bounding box center [180, 360] width 316 height 54
select select "AT"
click at [22, 333] on select "Country Canada United States Afghanistan Aland Islands Albania Algeria American…" at bounding box center [180, 360] width 316 height 54
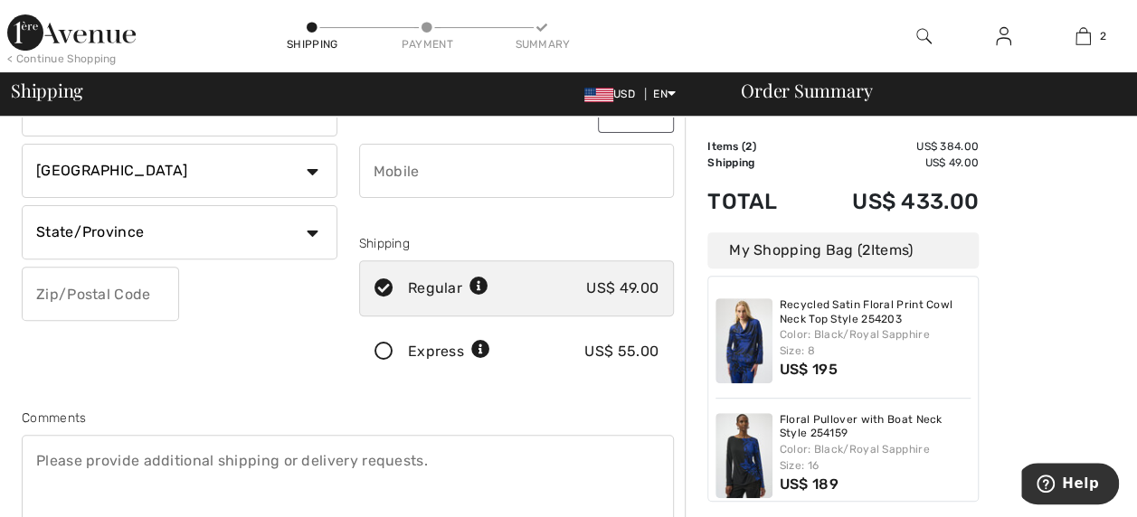
scroll to position [206, 0]
click at [313, 227] on select "State/Province Burgenland Kärnten Niederöesterreich Oberösterreich Salzburg Ste…" at bounding box center [180, 231] width 316 height 54
click at [22, 204] on select "State/Province Burgenland Kärnten Niederöesterreich Oberösterreich Salzburg Ste…" at bounding box center [180, 231] width 316 height 54
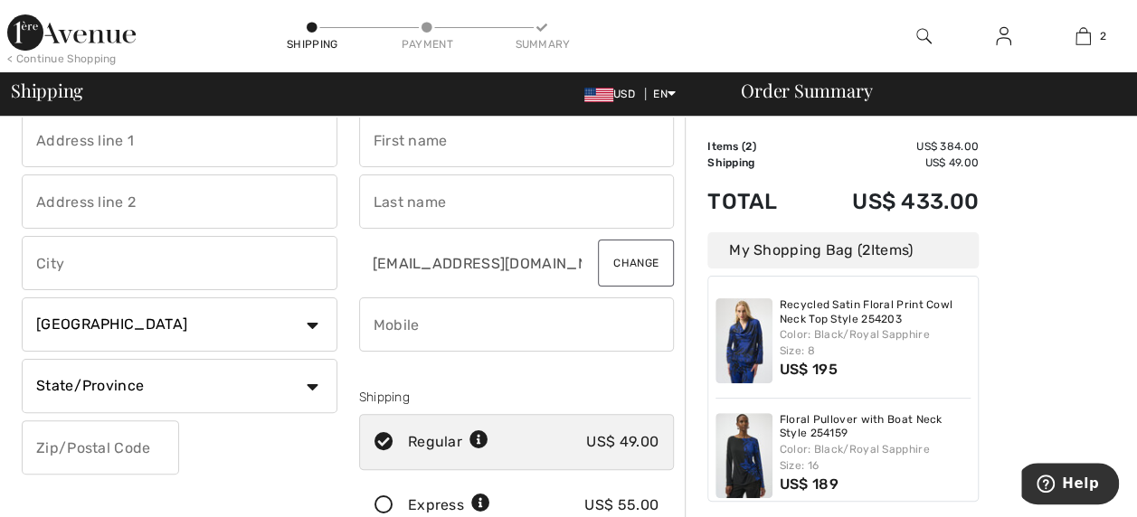
scroll to position [39, 0]
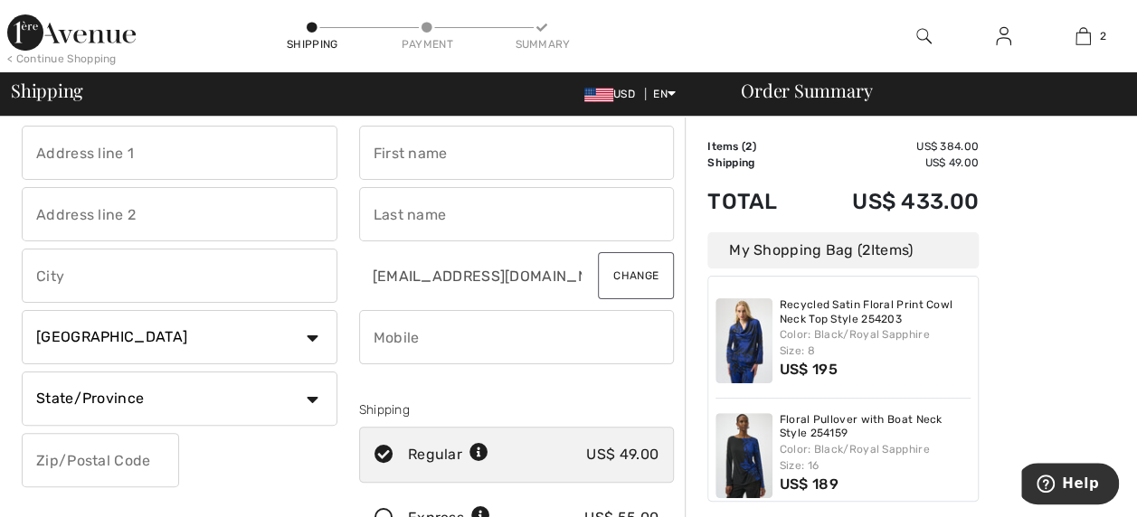
click at [315, 405] on select "State/Province Burgenland Kärnten Niederöesterreich Oberösterreich Salzburg Ste…" at bounding box center [180, 399] width 316 height 54
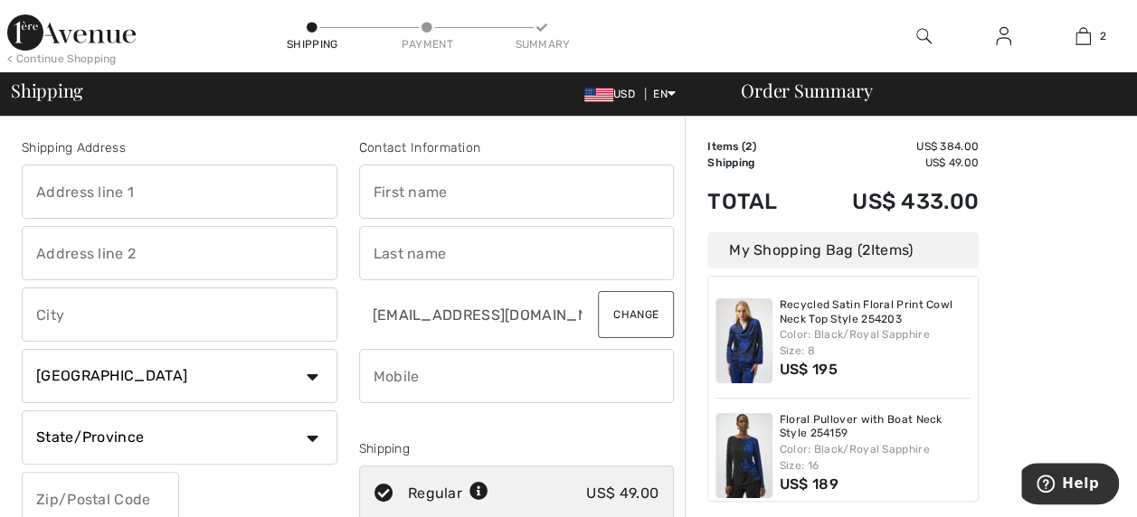
click at [313, 389] on select "Country Canada United States Afghanistan Aland Islands Albania Algeria American…" at bounding box center [180, 376] width 316 height 54
click at [442, 273] on input "text" at bounding box center [517, 253] width 316 height 54
type input "Simpson"
type input "Phyllis"
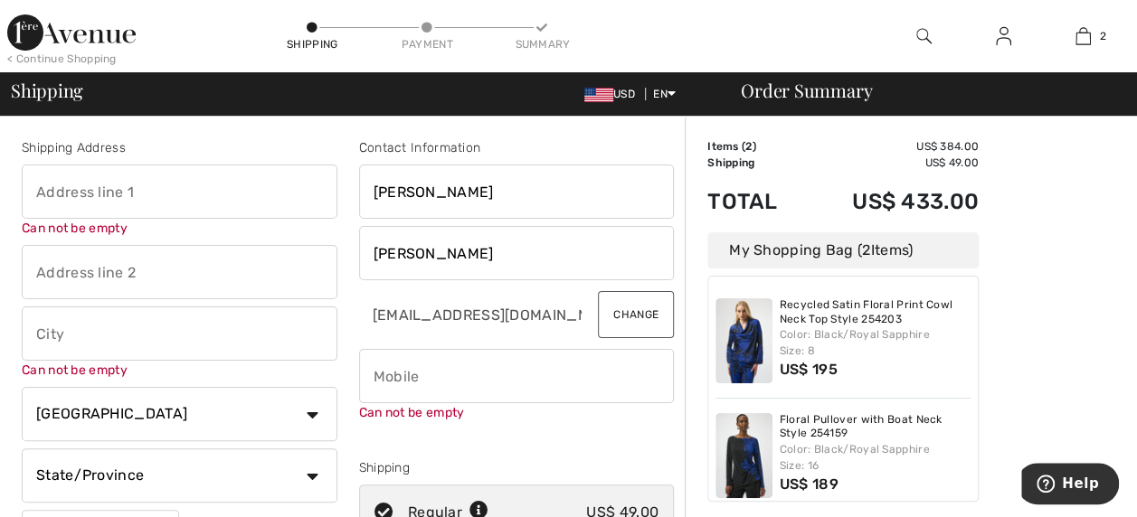
click at [593, 99] on img at bounding box center [598, 95] width 29 height 14
click at [610, 90] on span "USD" at bounding box center [613, 94] width 58 height 13
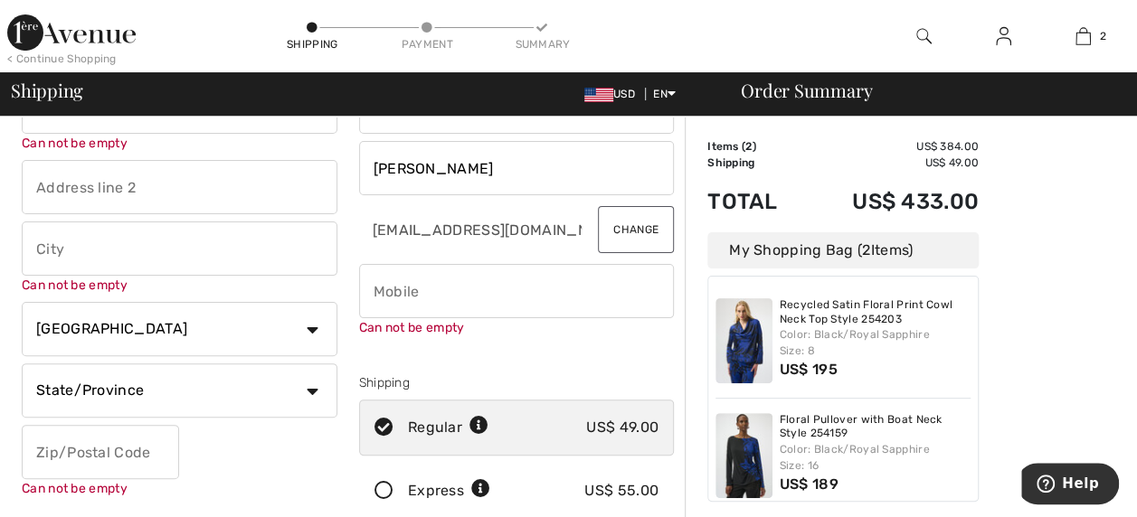
scroll to position [78, 0]
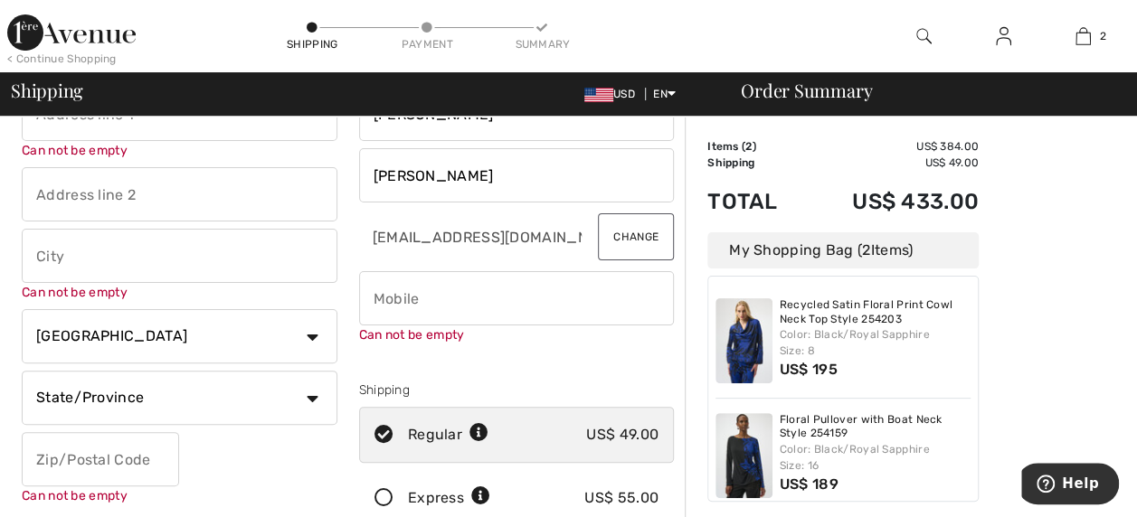
click at [161, 251] on input "text" at bounding box center [180, 256] width 316 height 54
click at [129, 332] on select "Country Canada United States Afghanistan Aland Islands Albania Algeria American…" at bounding box center [180, 336] width 316 height 54
select select "US"
click at [22, 309] on select "Country Canada United States Afghanistan Aland Islands Albania Algeria American…" at bounding box center [180, 336] width 316 height 54
click at [297, 383] on select "State/Province Alabama Alaska American Samoa Arizona Arkansas California Colora…" at bounding box center [180, 398] width 316 height 54
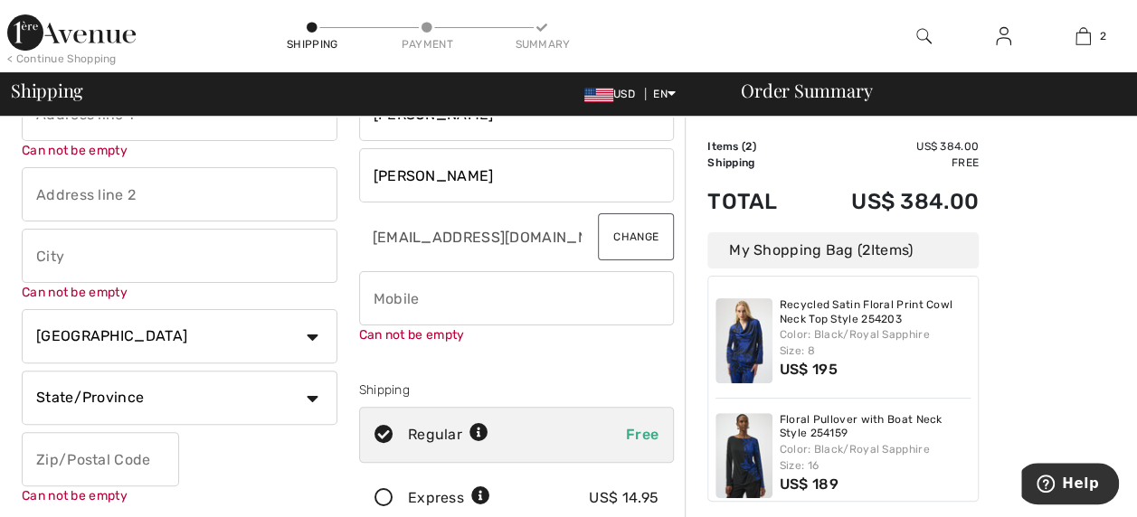
select select "TX"
click at [22, 371] on select "State/Province Alabama Alaska American Samoa Arizona Arkansas California Colora…" at bounding box center [180, 398] width 316 height 54
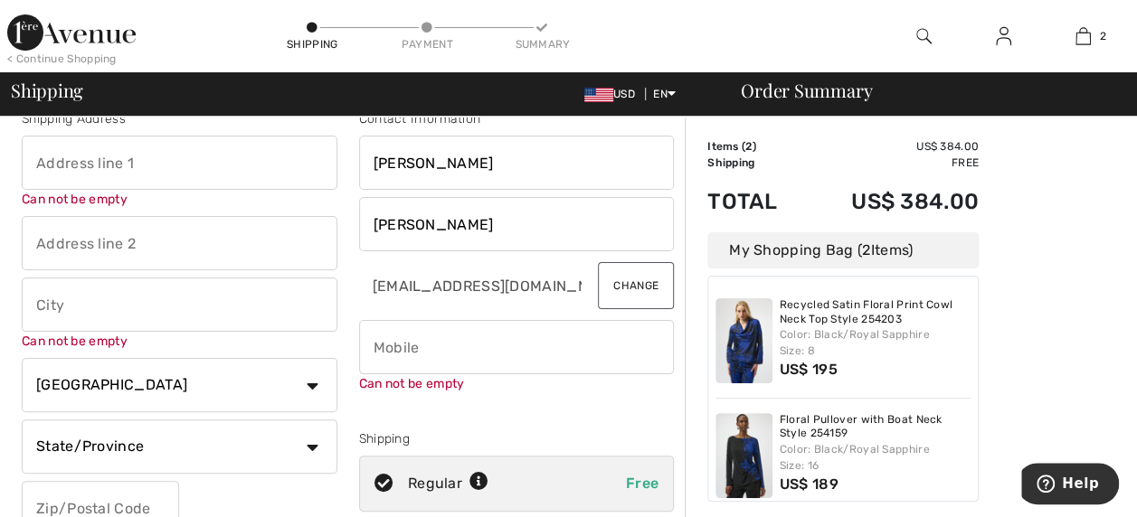
scroll to position [0, 0]
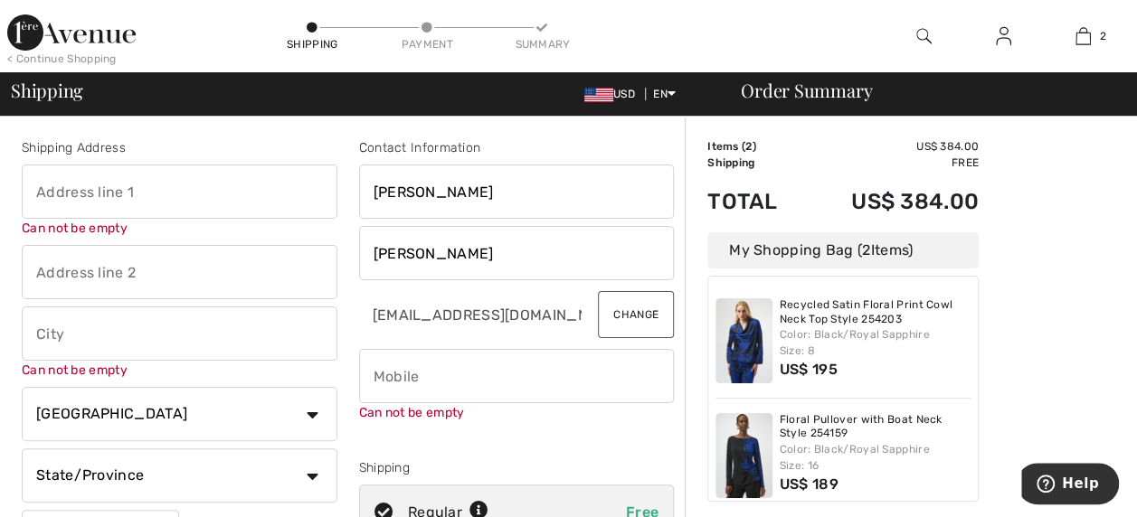
click at [99, 265] on input "text" at bounding box center [180, 272] width 316 height 54
click at [177, 195] on input "text" at bounding box center [180, 192] width 316 height 54
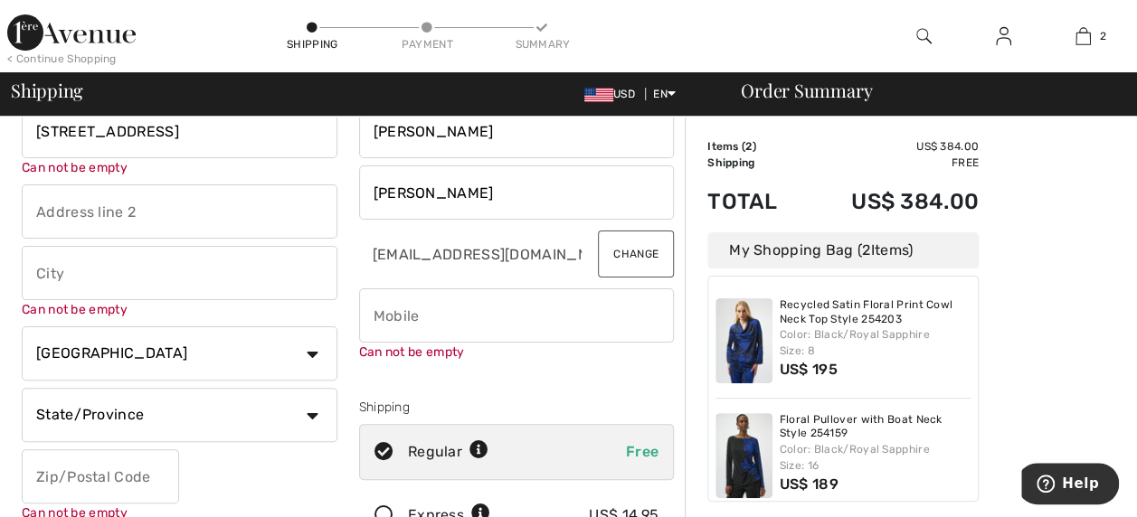
scroll to position [63, 0]
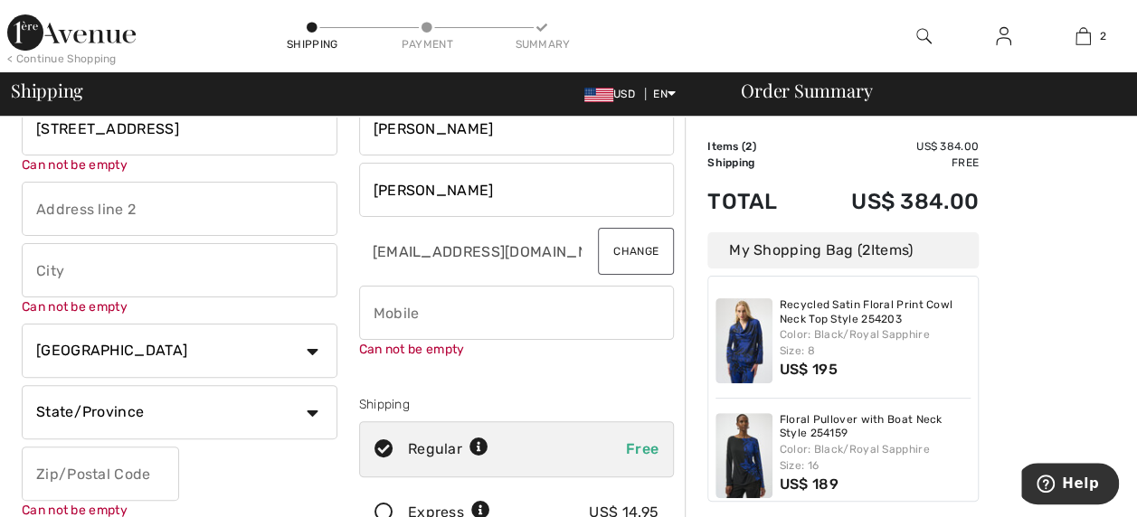
type input "1020 Springbrook Drive"
click at [598, 243] on button "Change" at bounding box center [636, 251] width 76 height 47
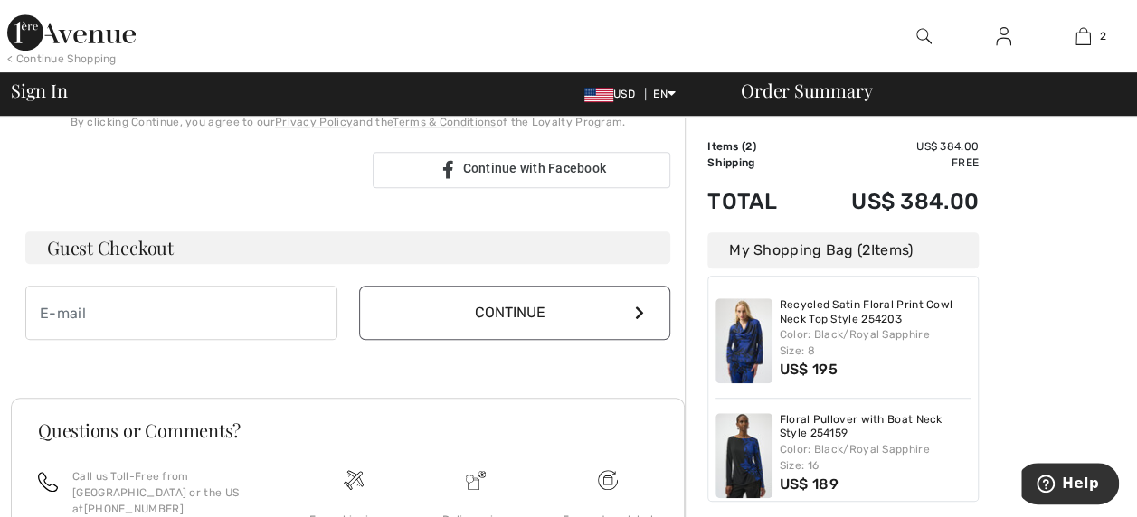
scroll to position [455, 0]
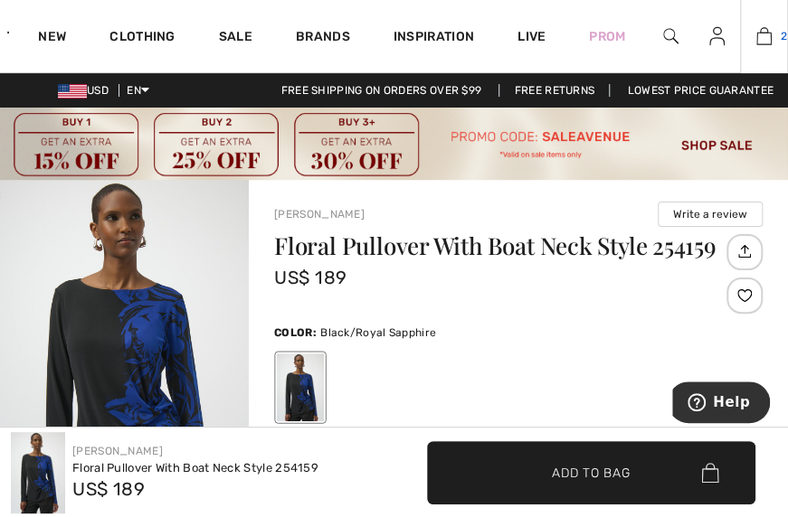
click at [764, 38] on img at bounding box center [763, 36] width 15 height 22
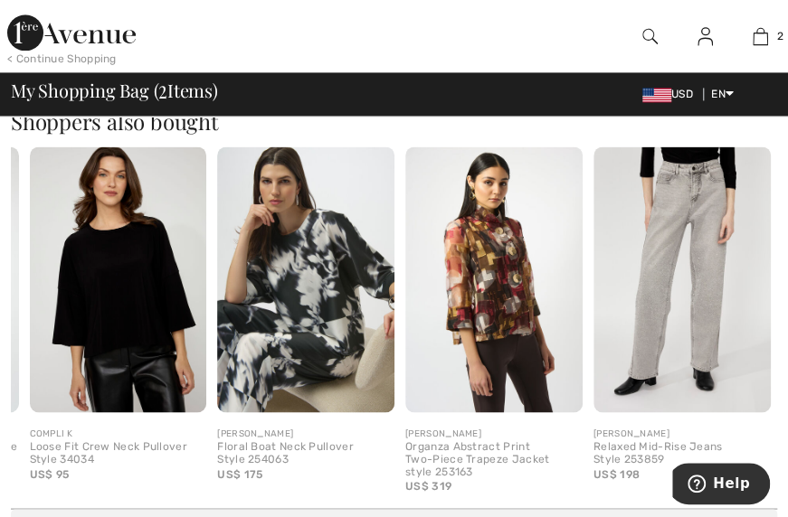
scroll to position [817, 0]
